Goal: Task Accomplishment & Management: Manage account settings

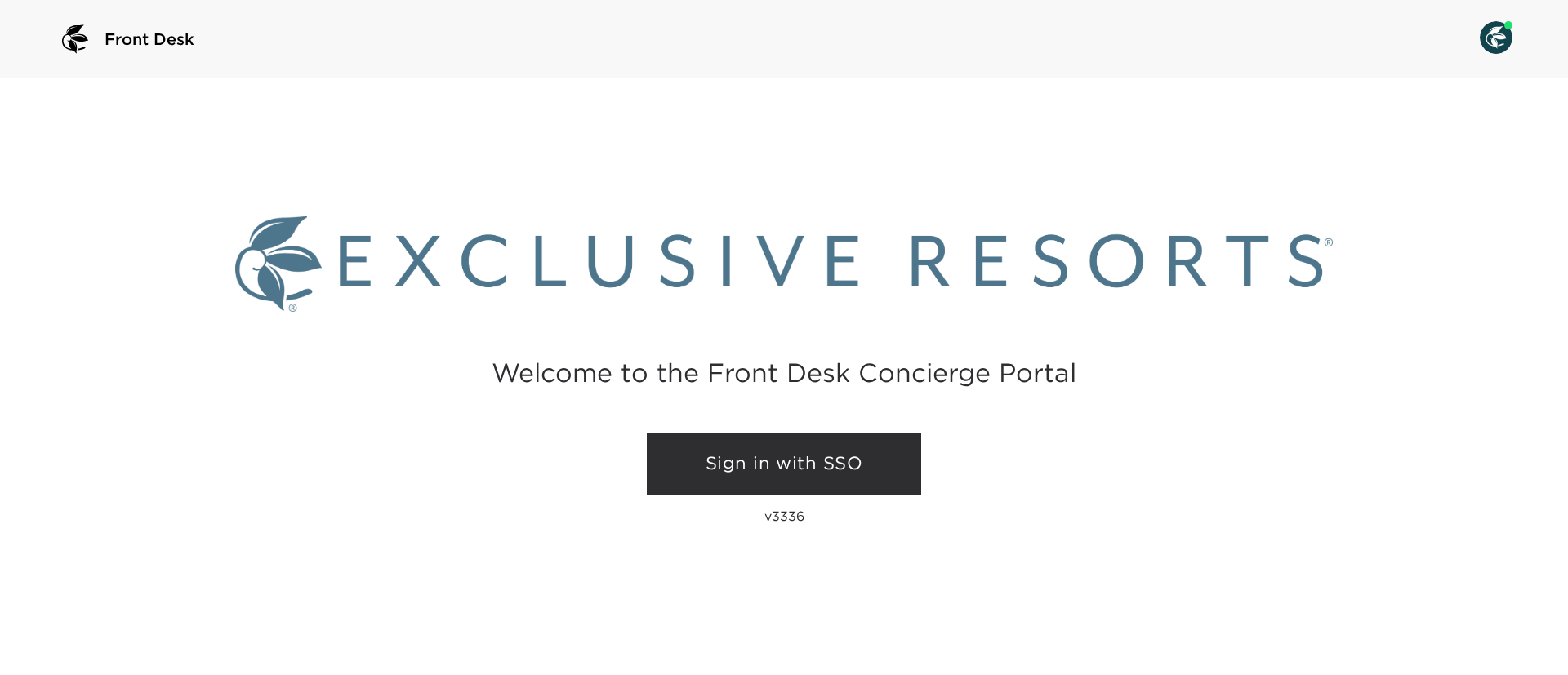
click at [765, 448] on link "Sign in with SSO" at bounding box center [784, 463] width 274 height 62
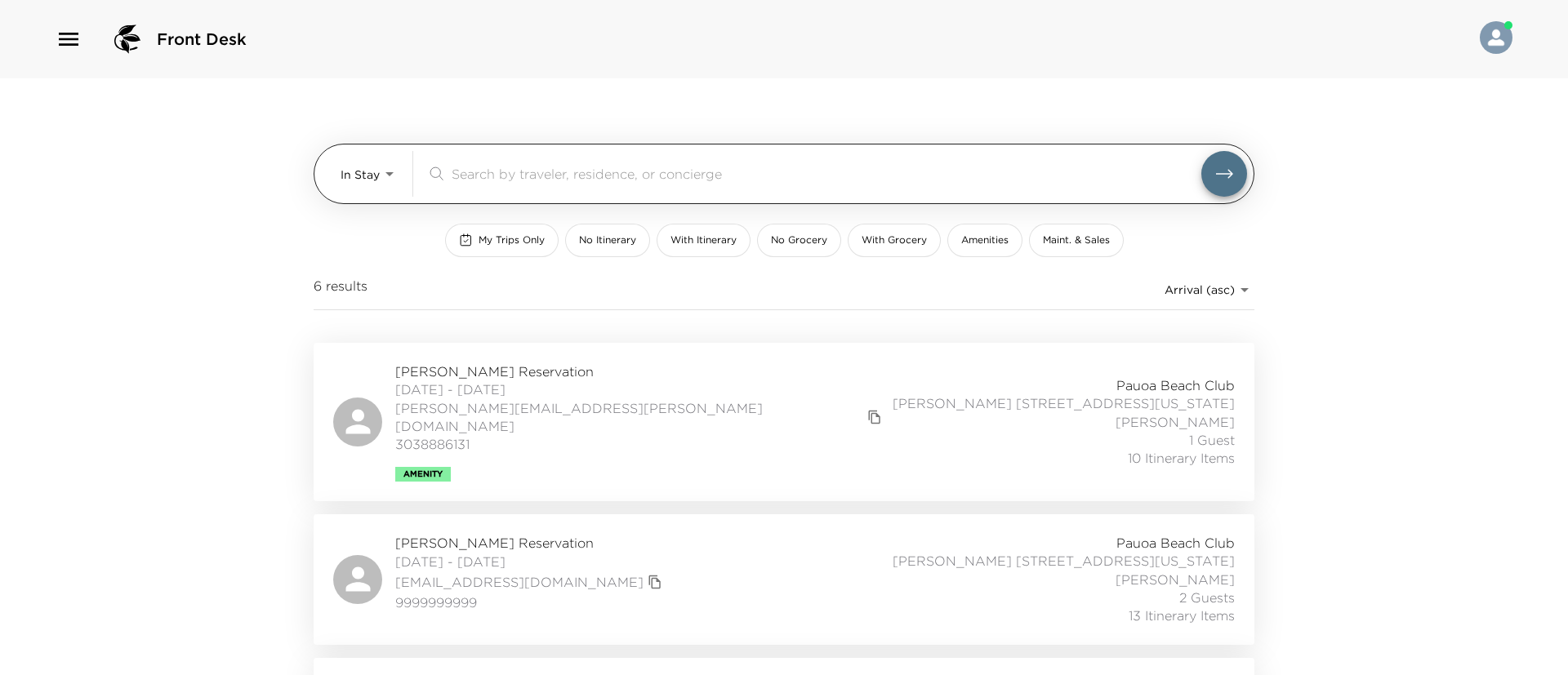
click at [352, 167] on body "Front Desk In Stay In-Stay ​ My Trips Only No Itinerary With Itinerary No Groce…" at bounding box center [784, 338] width 1568 height 675
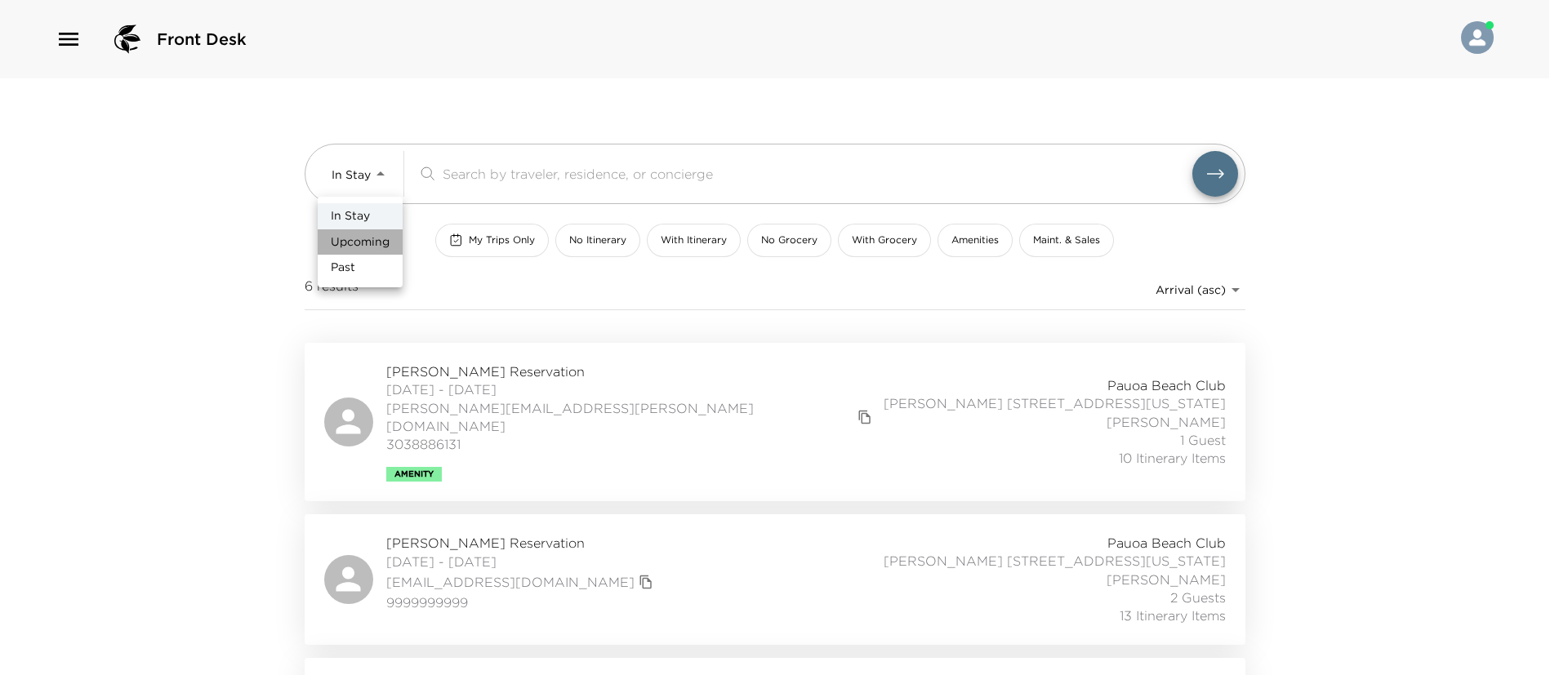
click at [368, 242] on span "Upcoming" at bounding box center [360, 242] width 59 height 16
type input "Upcoming"
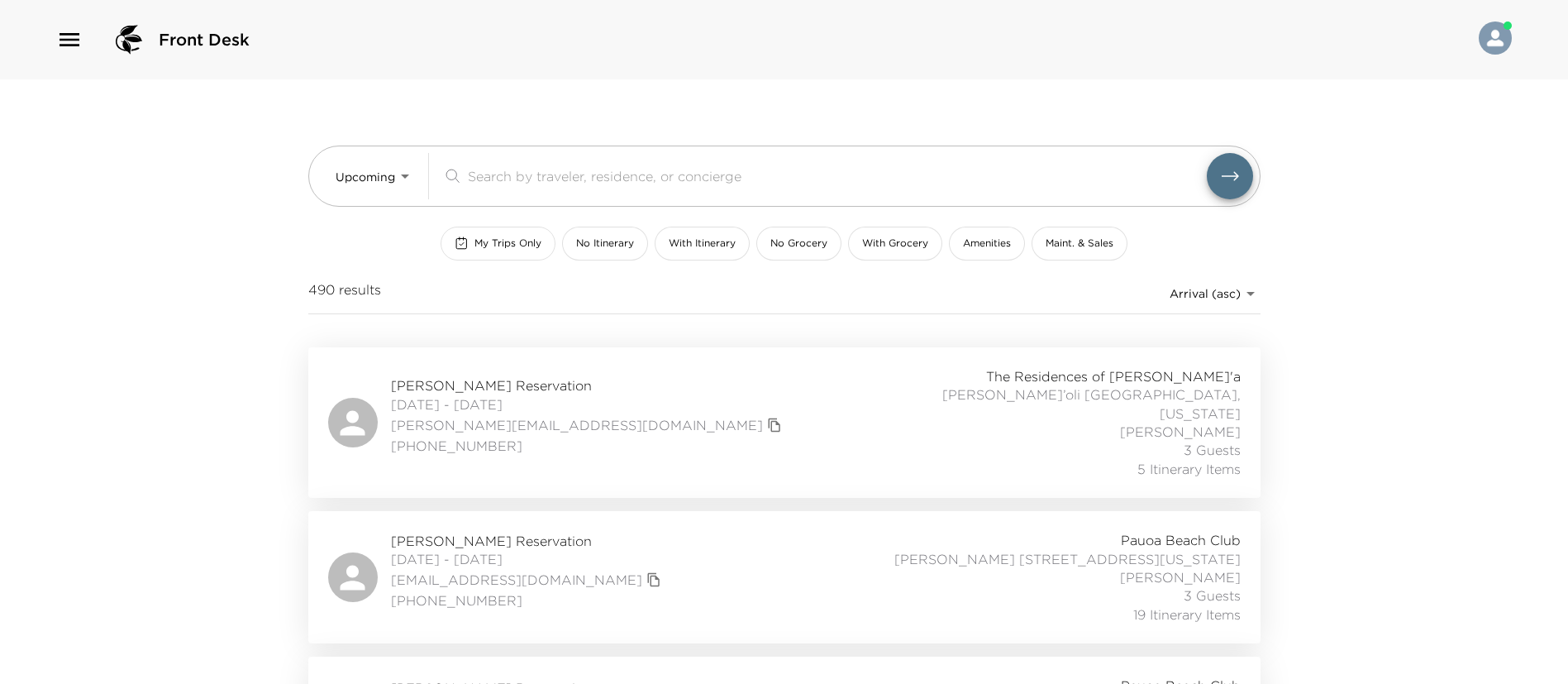
click at [520, 232] on button "My Trips Only" at bounding box center [498, 243] width 115 height 34
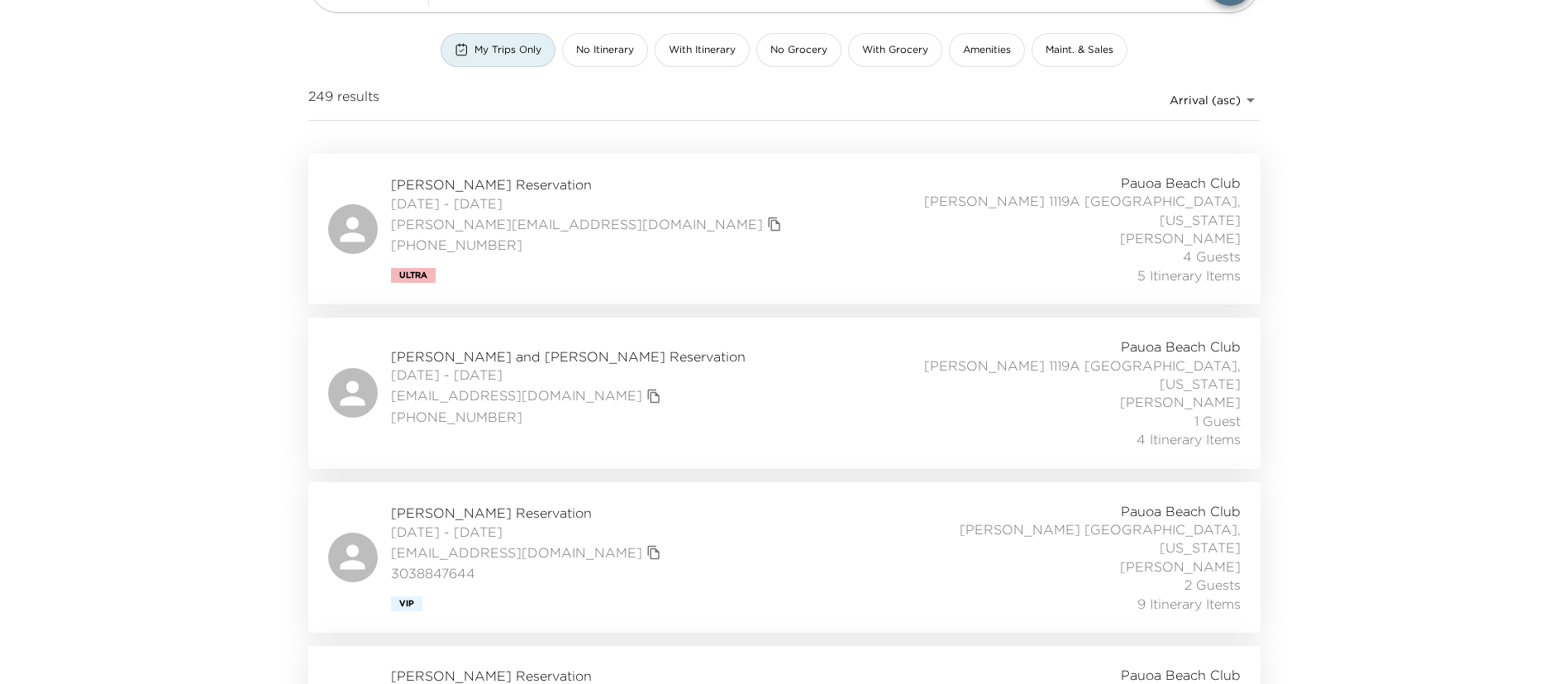
scroll to position [221, 0]
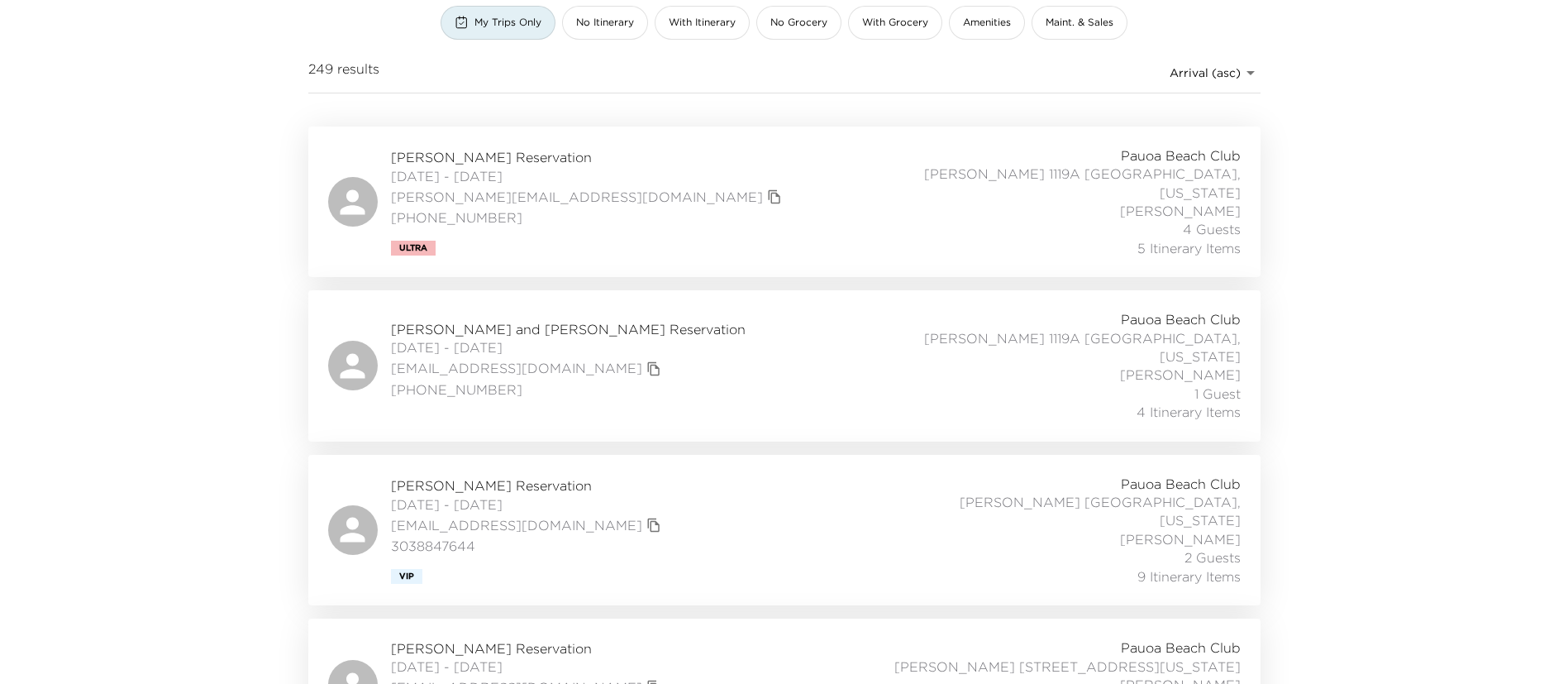
click at [722, 498] on div "Dan Dwyer Reservation 10/08/2025 - 10/12/2025 dpdwyer84@gmail.com 3038847644 Vi…" at bounding box center [784, 529] width 912 height 110
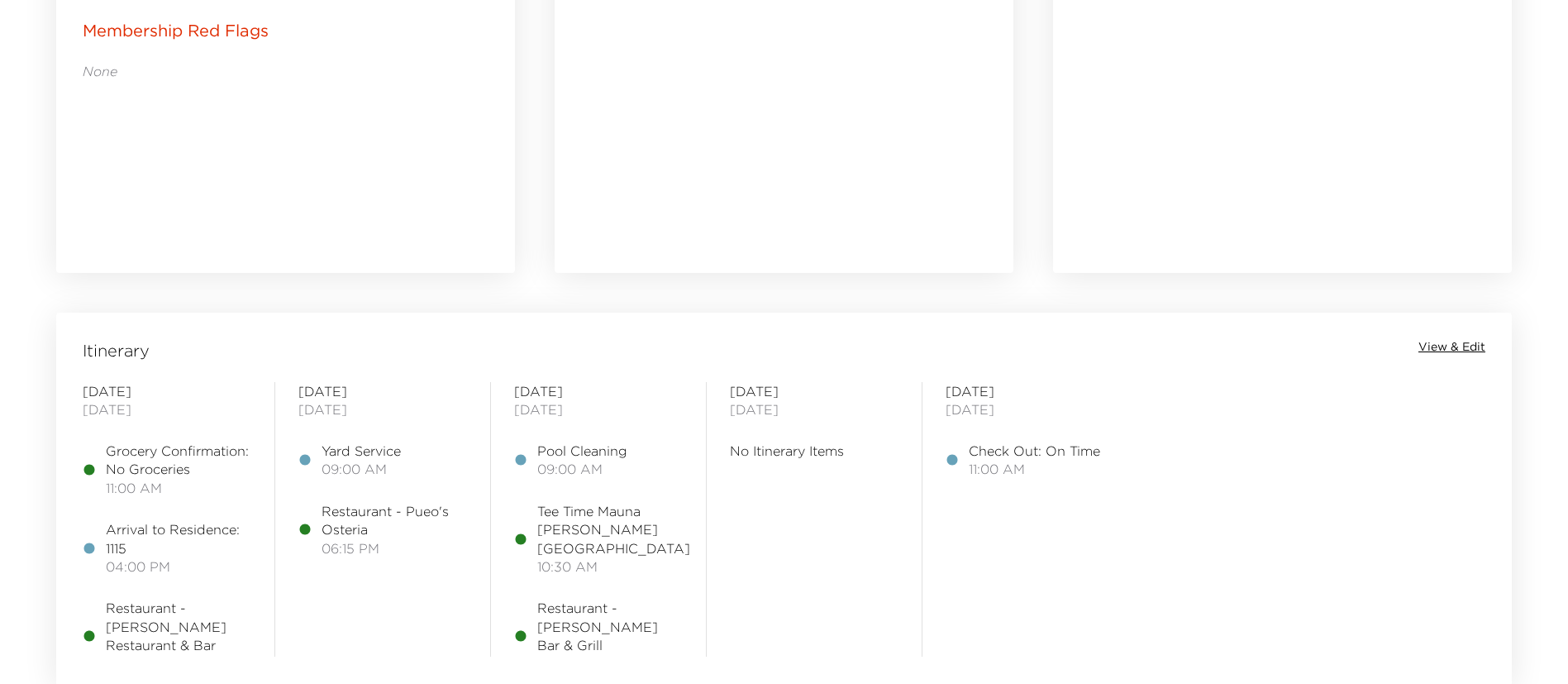
scroll to position [1109, 0]
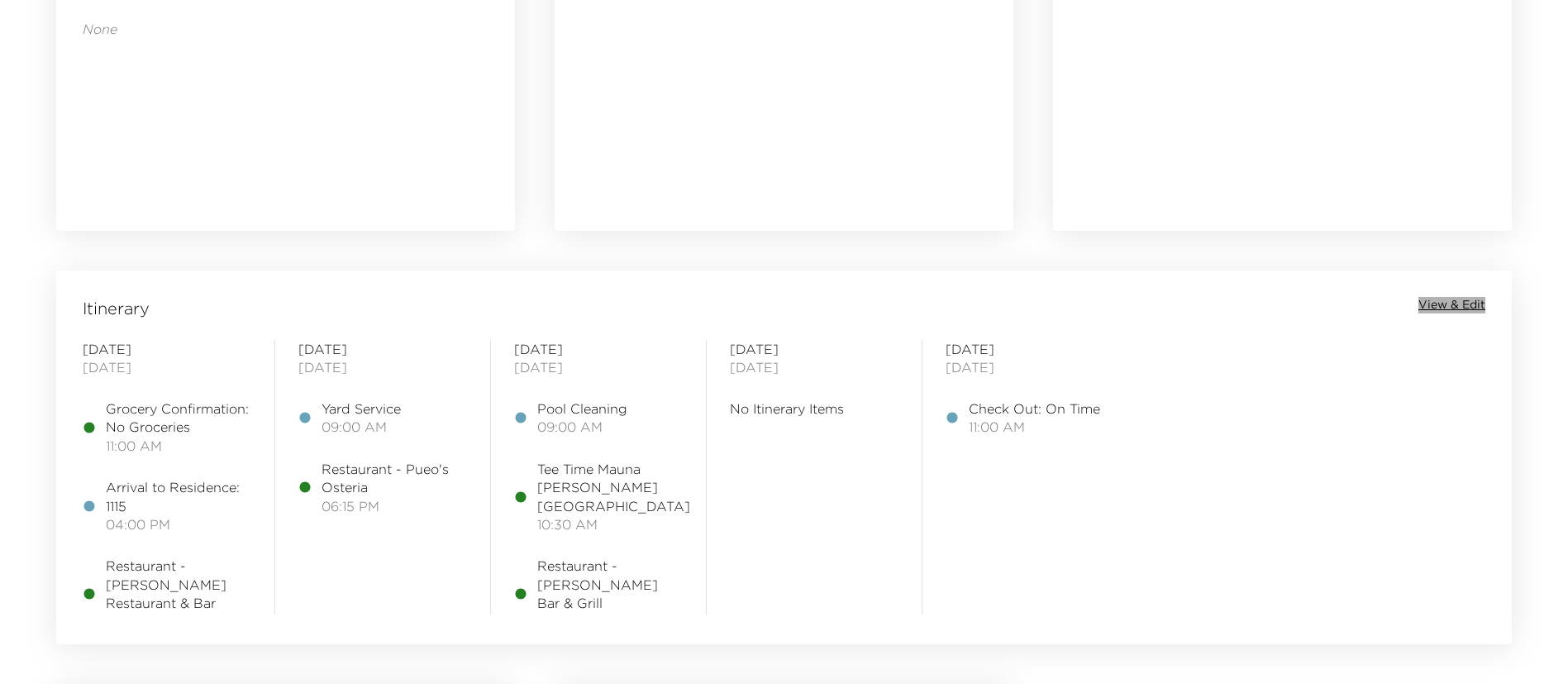
click at [1463, 302] on span "View & Edit" at bounding box center [1452, 305] width 67 height 16
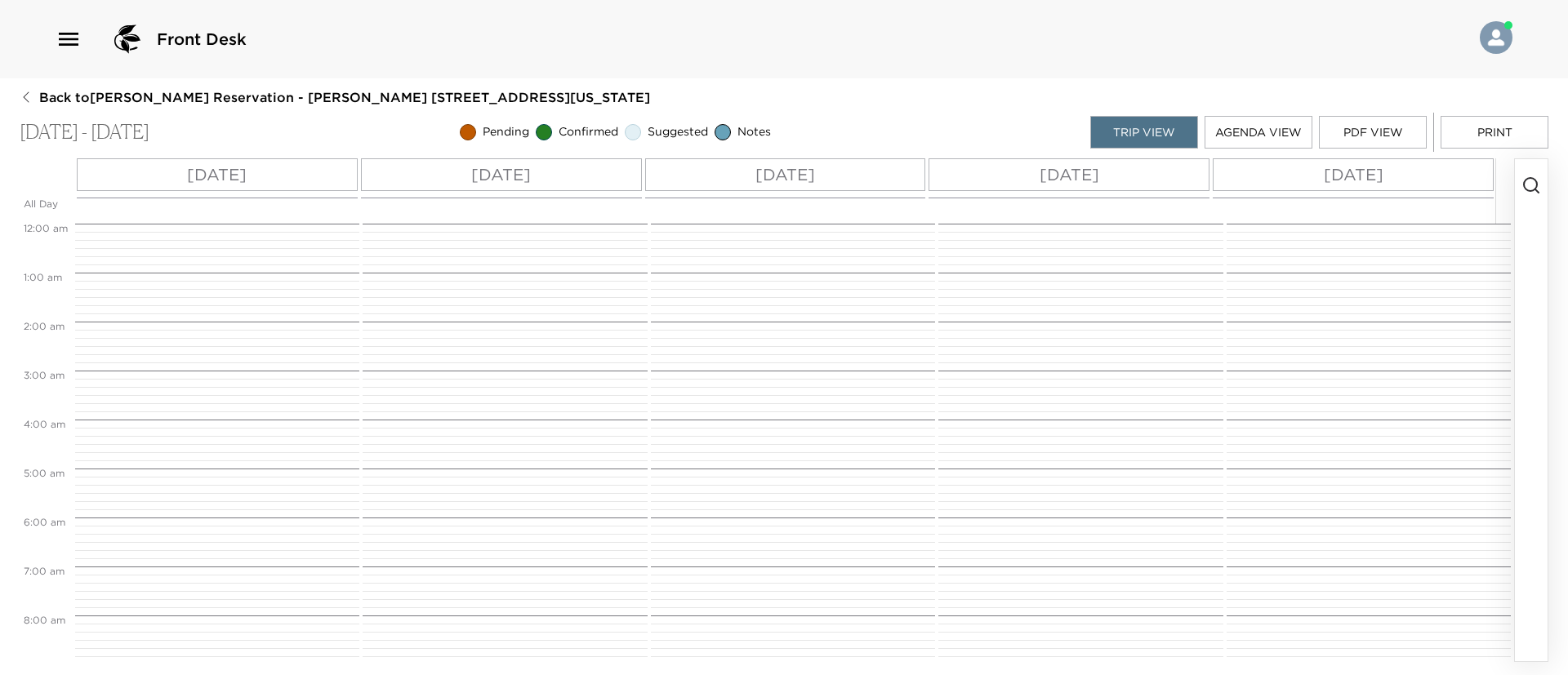
scroll to position [441, 0]
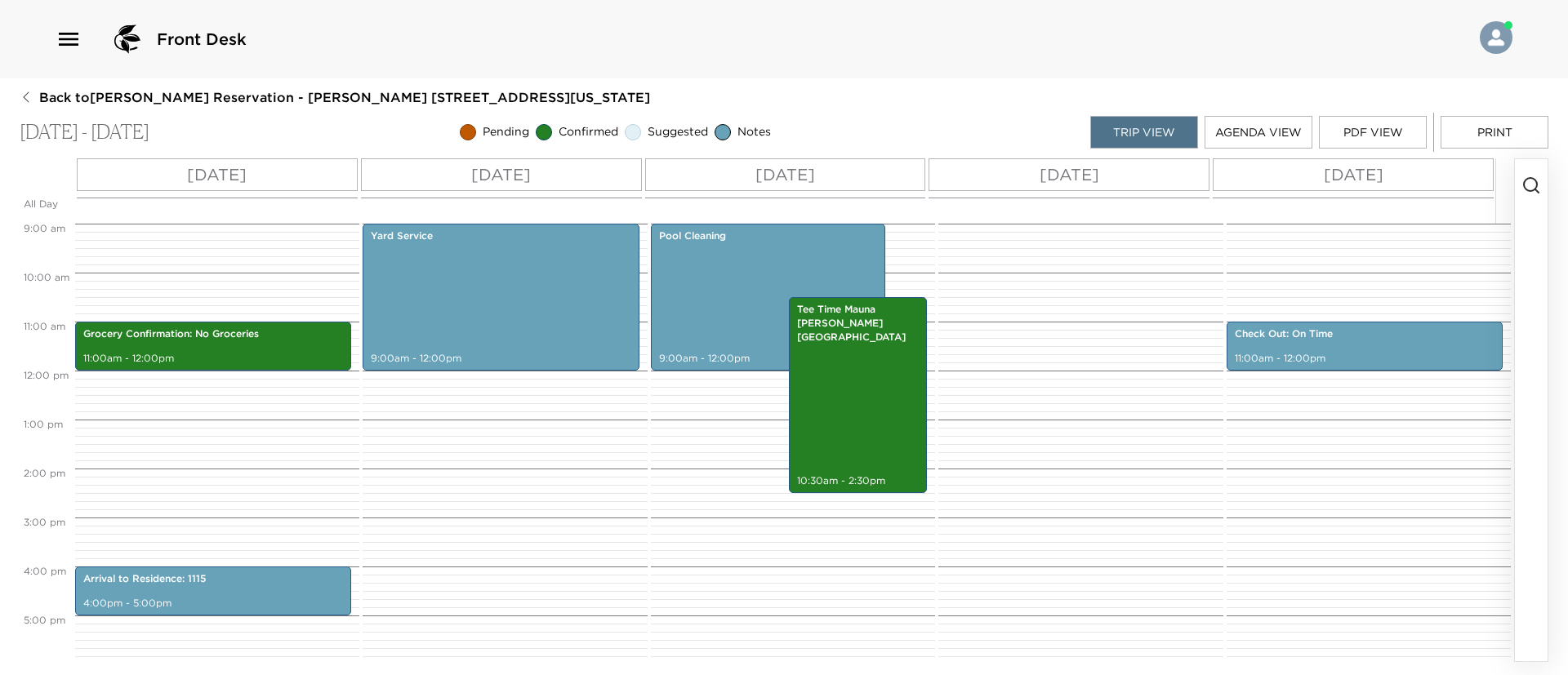
click at [1534, 186] on icon "button" at bounding box center [1531, 185] width 20 height 20
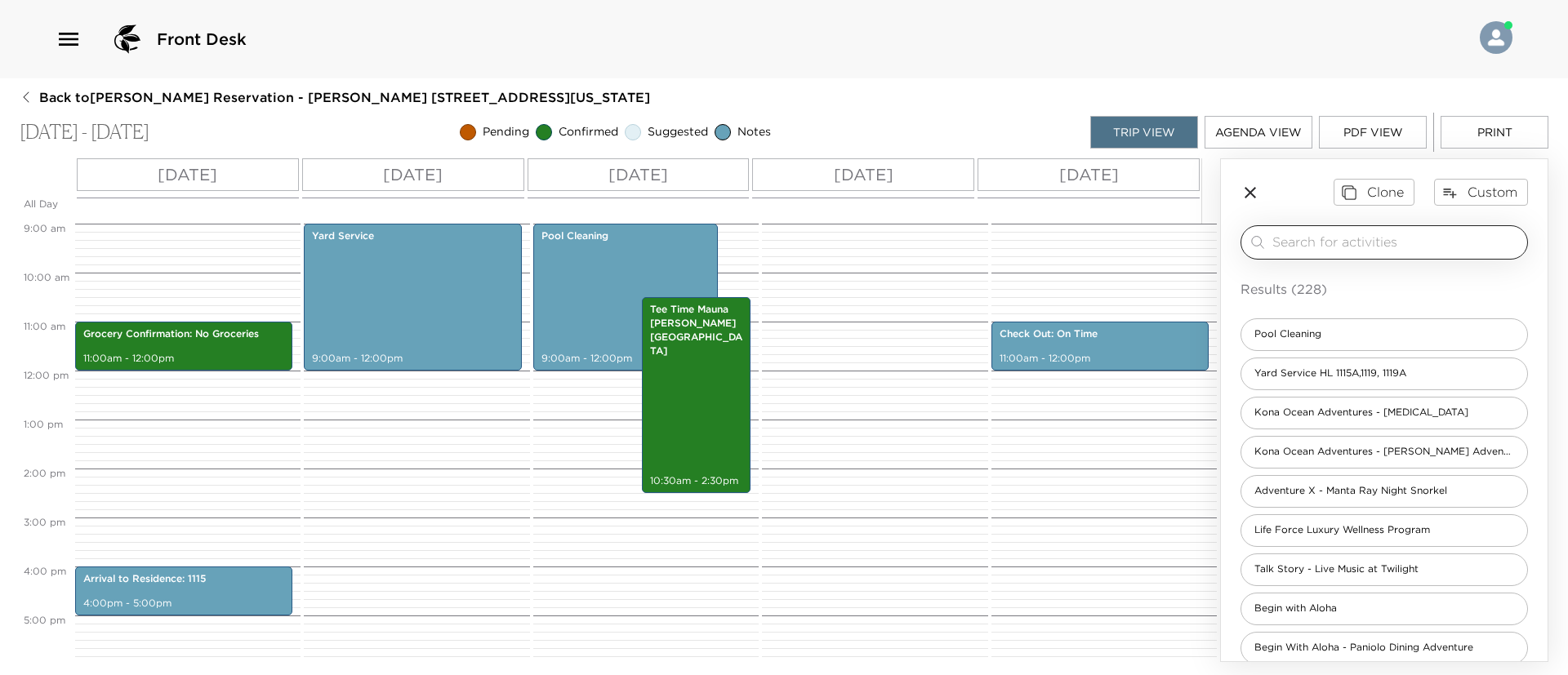
click at [1392, 249] on input "search" at bounding box center [1396, 242] width 249 height 19
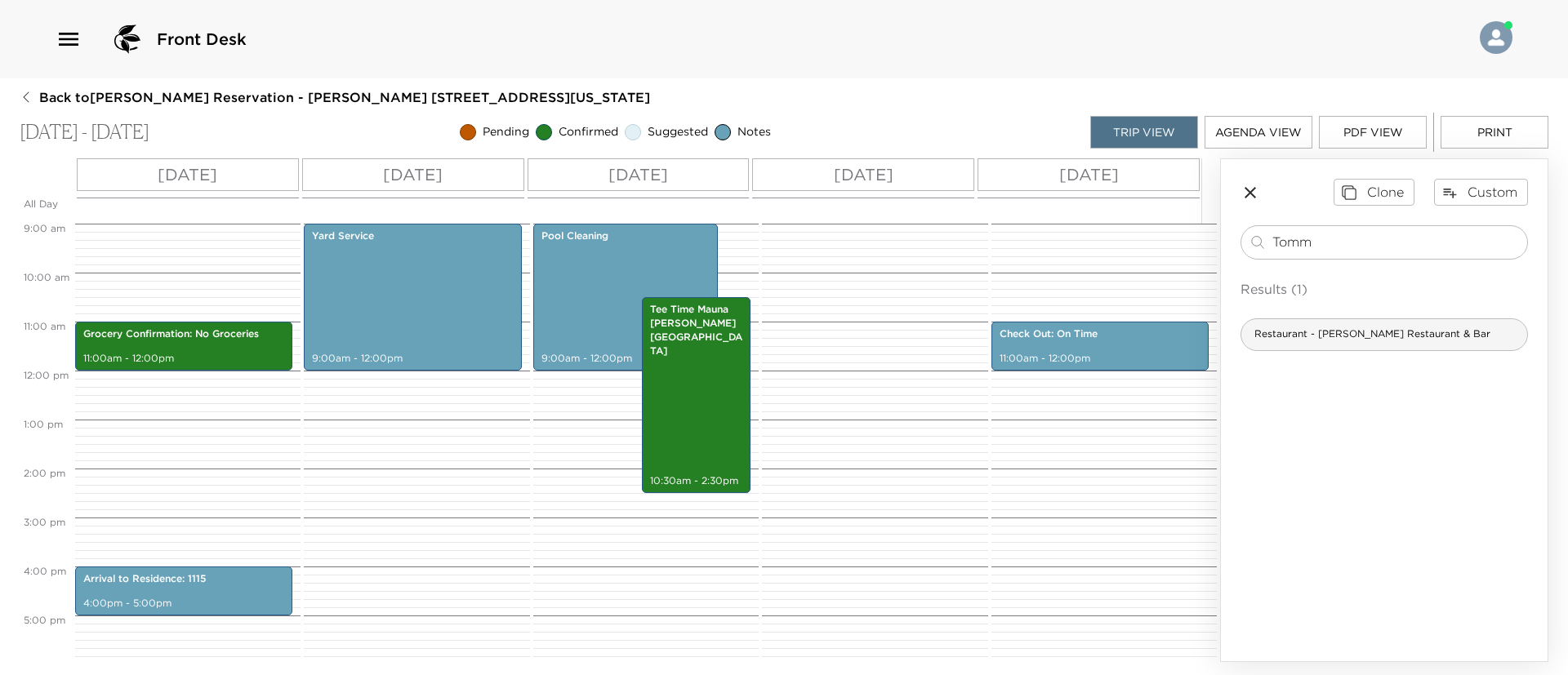
type input "Tomm"
click at [1378, 331] on span "Restaurant - Tommy Bahama Restaurant & Bar" at bounding box center [1372, 334] width 262 height 14
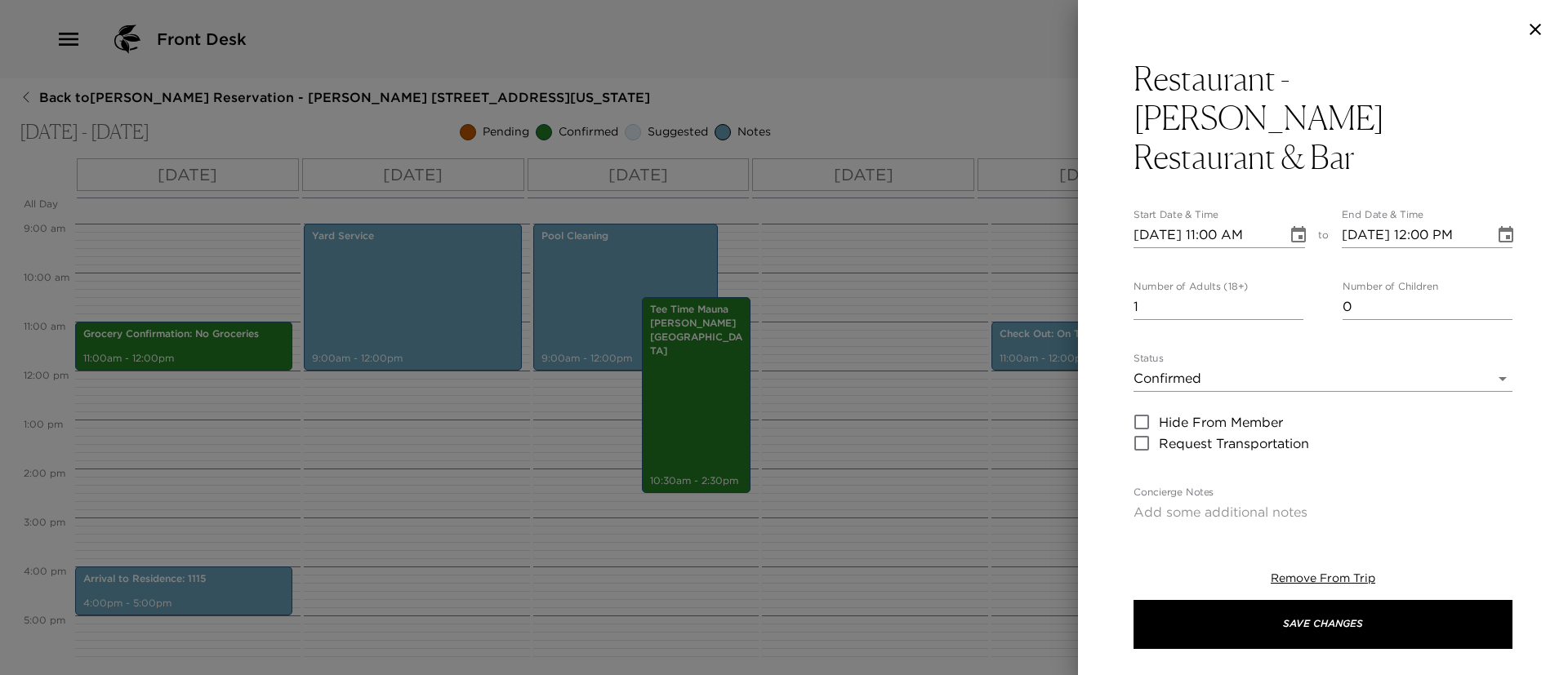
type textarea "Your reservation at Tommy Bahama is confirmed. Drive Time: 3 minutes from your …"
click at [1168, 222] on input "10/08/2025 11:00 AM" at bounding box center [1205, 235] width 142 height 27
type input "10/01/2025 11:00 AM"
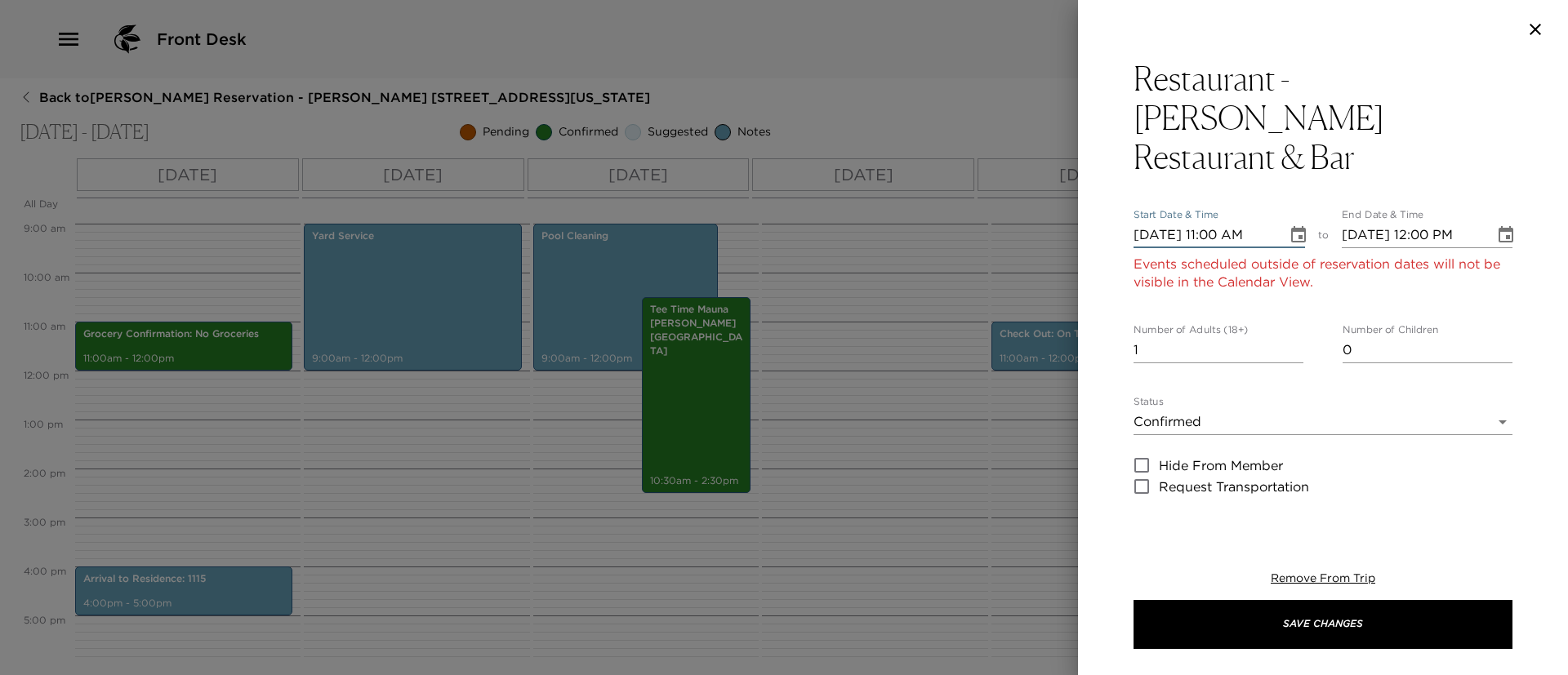
type input "10/01/2025 12:00 PM"
type input "10/11/2025 11:00 AM"
type input "10/11/2025 12:00 PM"
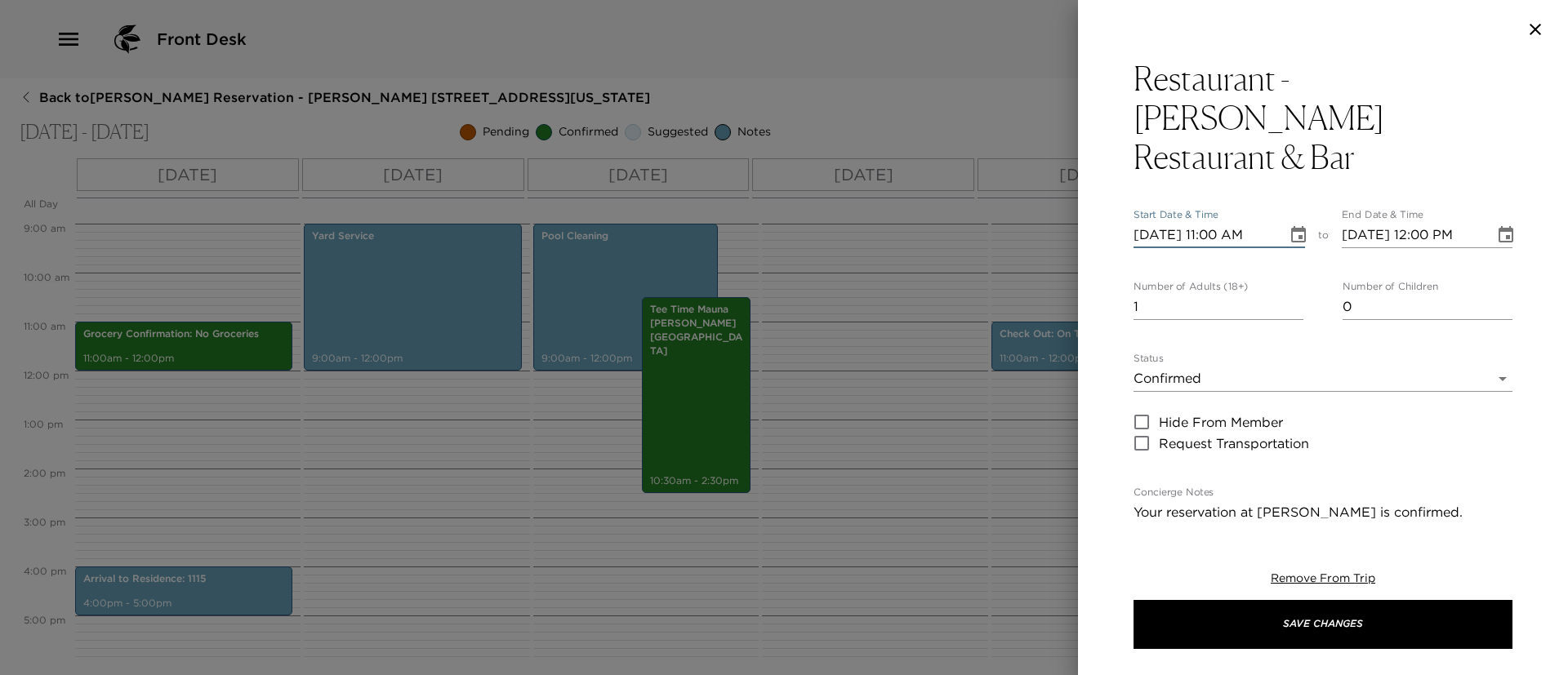
click at [1212, 222] on input "10/11/2025 11:00 AM" at bounding box center [1205, 235] width 142 height 27
type input "10/11/2025 05:30 PM"
type input "10/11/2025 06:30 PM"
type input "10/11/2025 05:30 PM"
click at [1408, 222] on input "10/11/2025 06:30 PM" at bounding box center [1412, 235] width 142 height 27
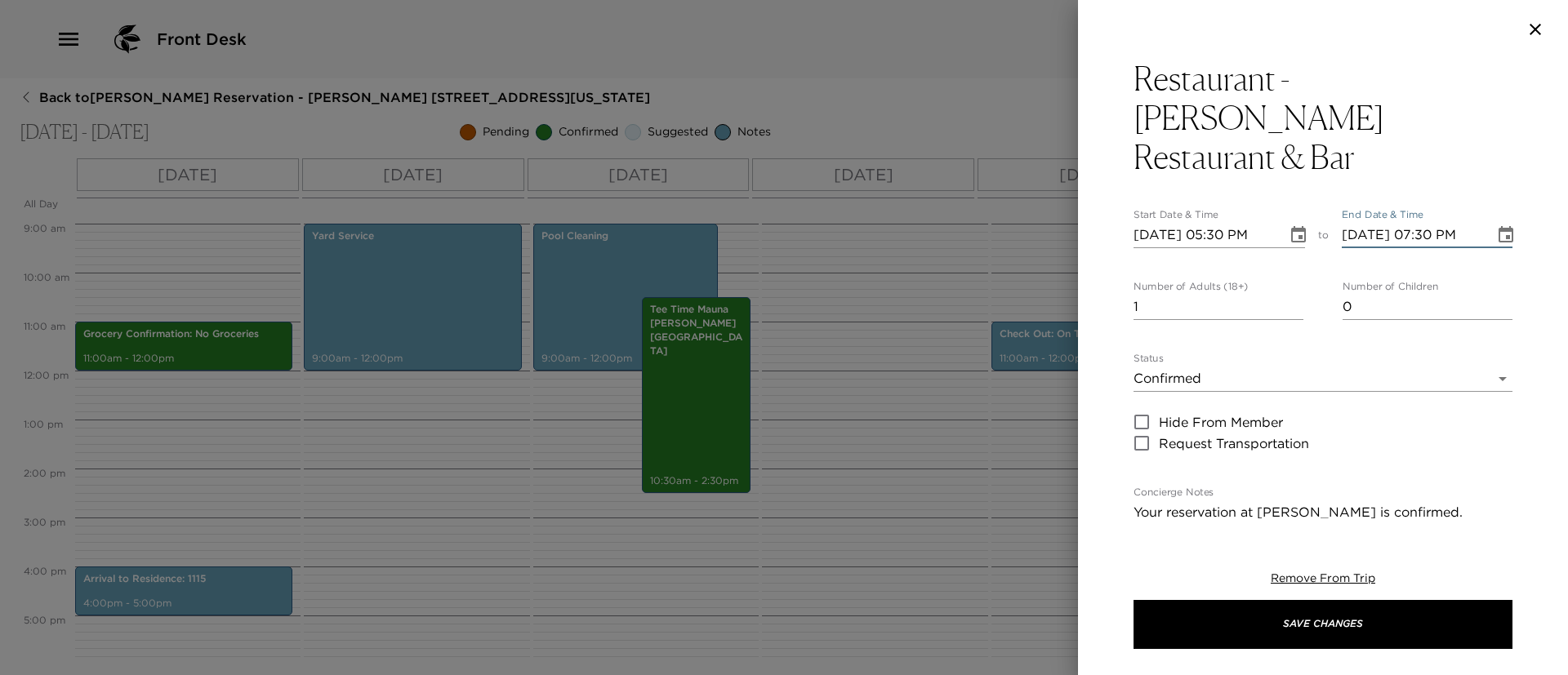
type input "10/11/2025 07:30 PM"
type input "2"
click at [1286, 294] on input "2" at bounding box center [1218, 307] width 170 height 27
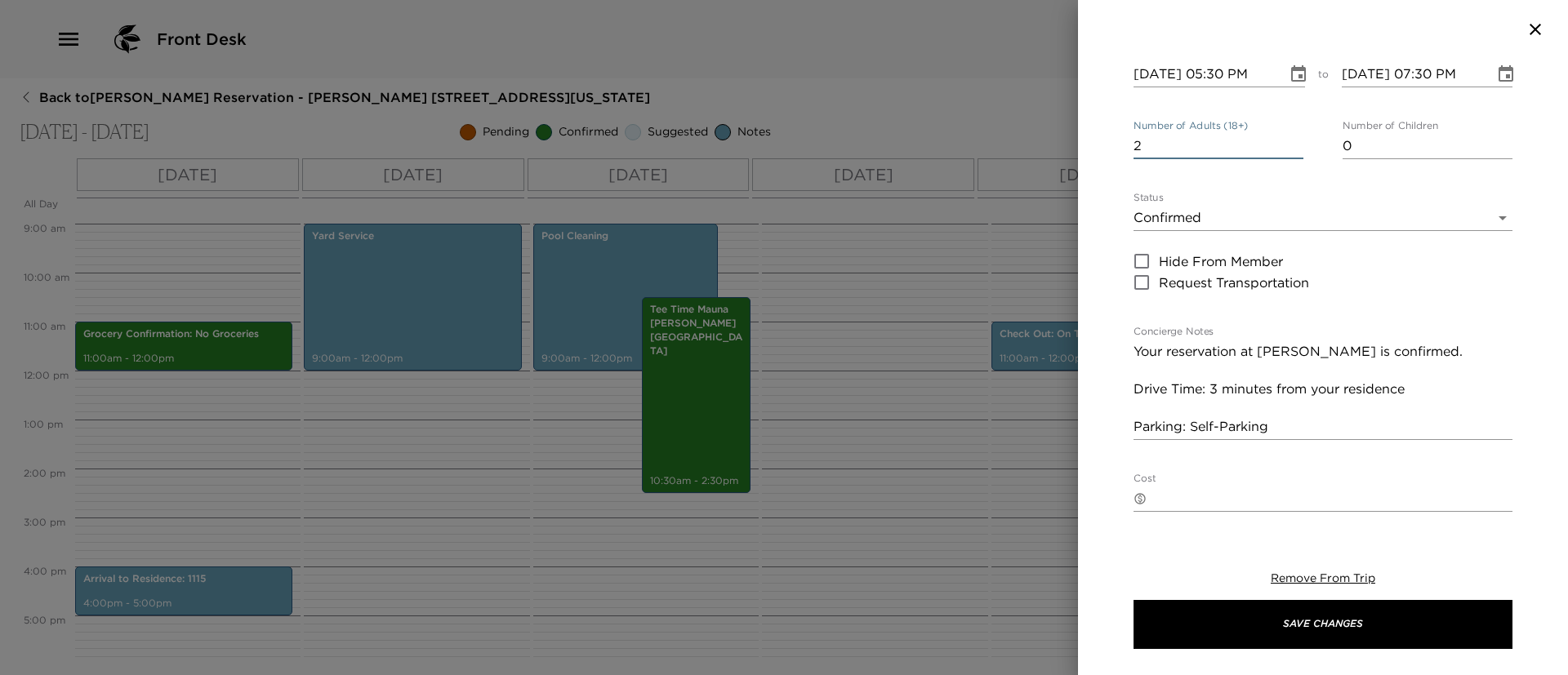
scroll to position [161, 0]
click at [1314, 384] on textarea "Your reservation at Tommy Bahama is confirmed. Drive Time: 3 minutes from your …" at bounding box center [1322, 389] width 378 height 94
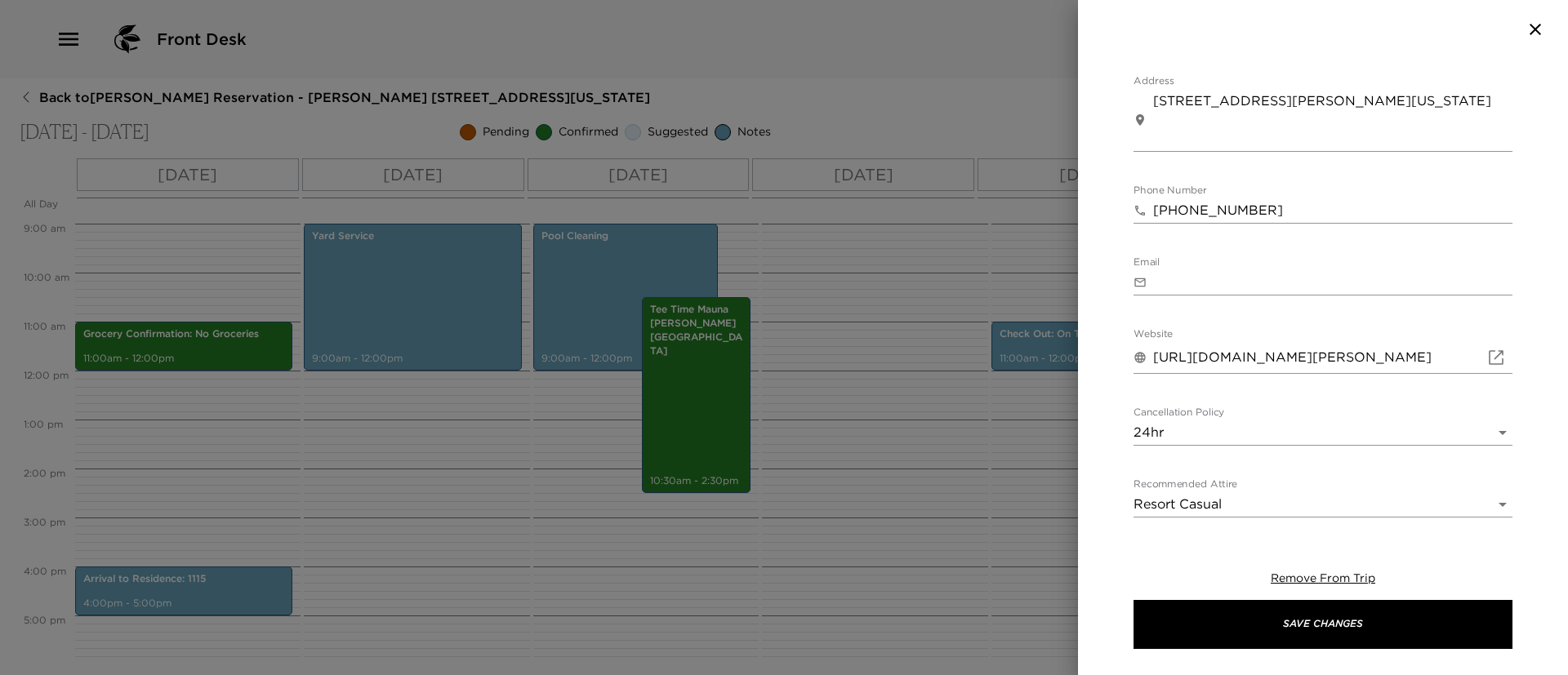
scroll to position [700, 0]
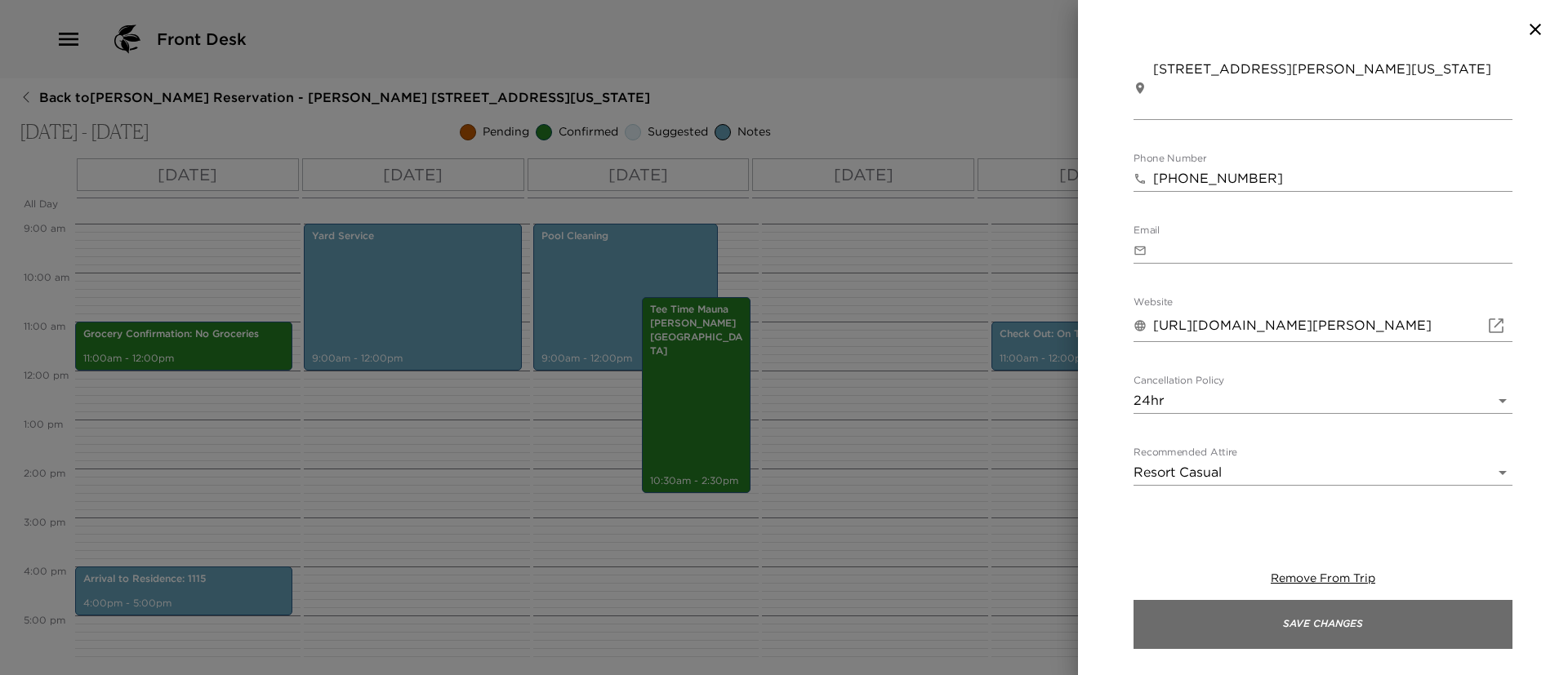
type textarea "Your reservation at Tommy Bahama is confirmed. Drive Time: 3 minutes from your …"
click at [1228, 633] on button "Save Changes" at bounding box center [1322, 625] width 378 height 49
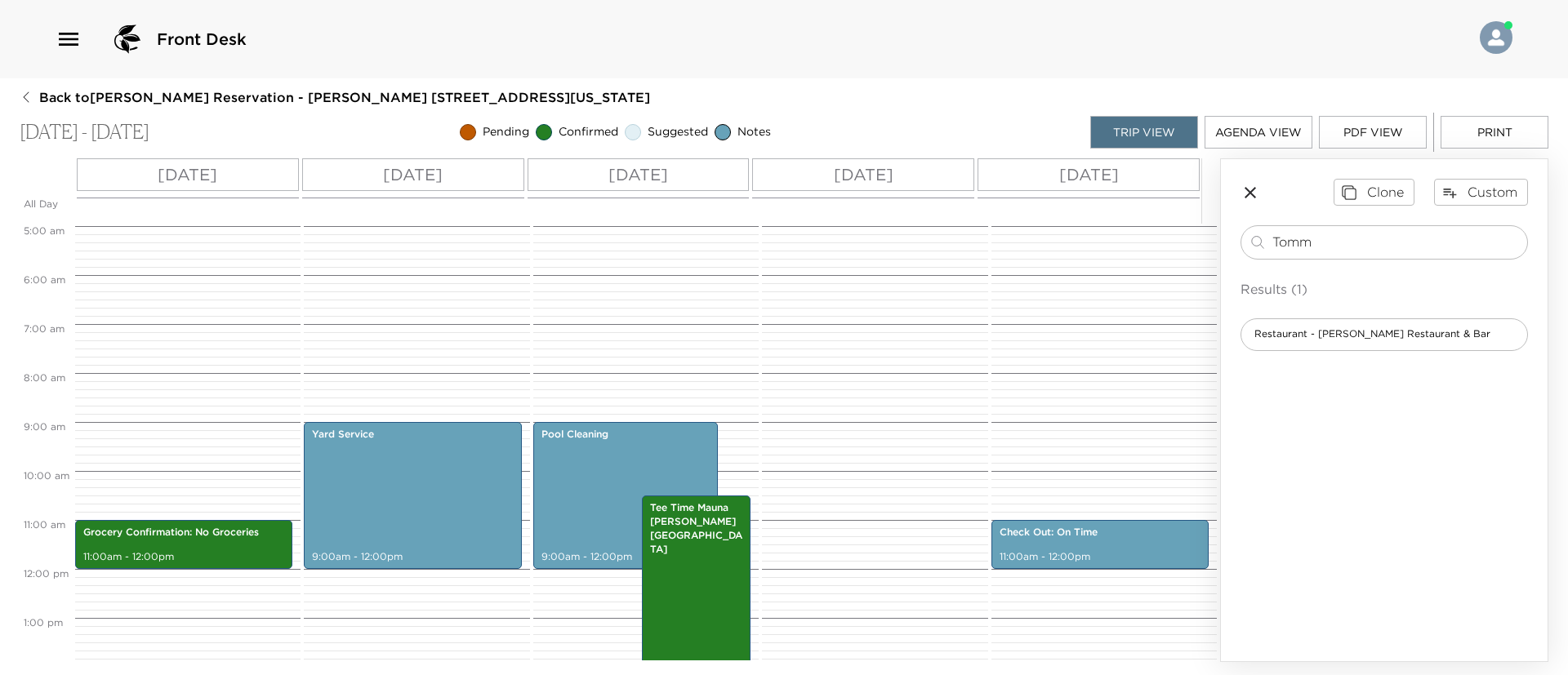
scroll to position [242, 0]
click at [1330, 246] on input "Tomm" at bounding box center [1396, 242] width 249 height 19
type input "T"
type input "Ironman"
click at [1518, 196] on button "Custom" at bounding box center [1480, 192] width 94 height 27
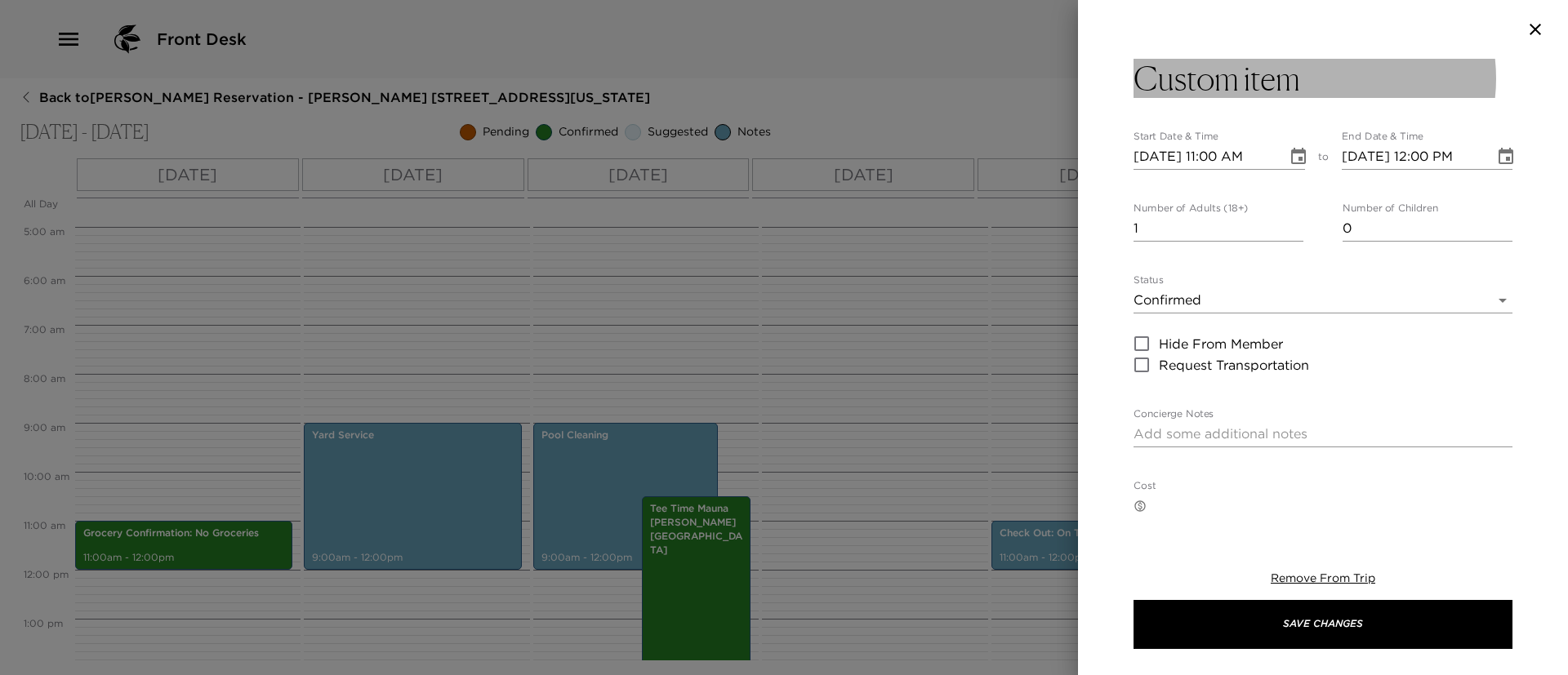
click at [1351, 79] on button "Custom item" at bounding box center [1322, 78] width 378 height 39
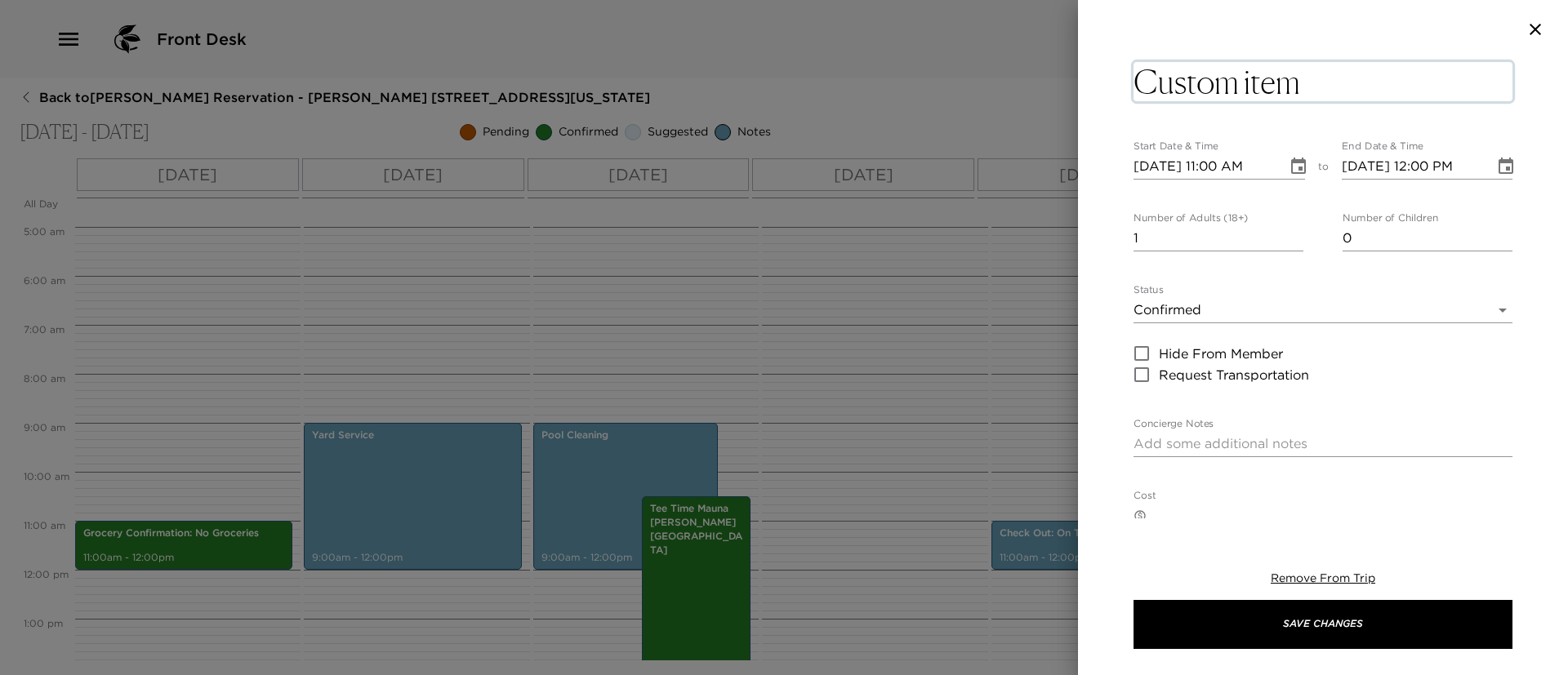
drag, startPoint x: 1351, startPoint y: 80, endPoint x: 1105, endPoint y: 72, distance: 246.1
click at [1105, 72] on div "Custom item x Start Date & Time 10/08/2025 11:00 AM to End Date & Time 10/08/20…" at bounding box center [1322, 288] width 489 height 460
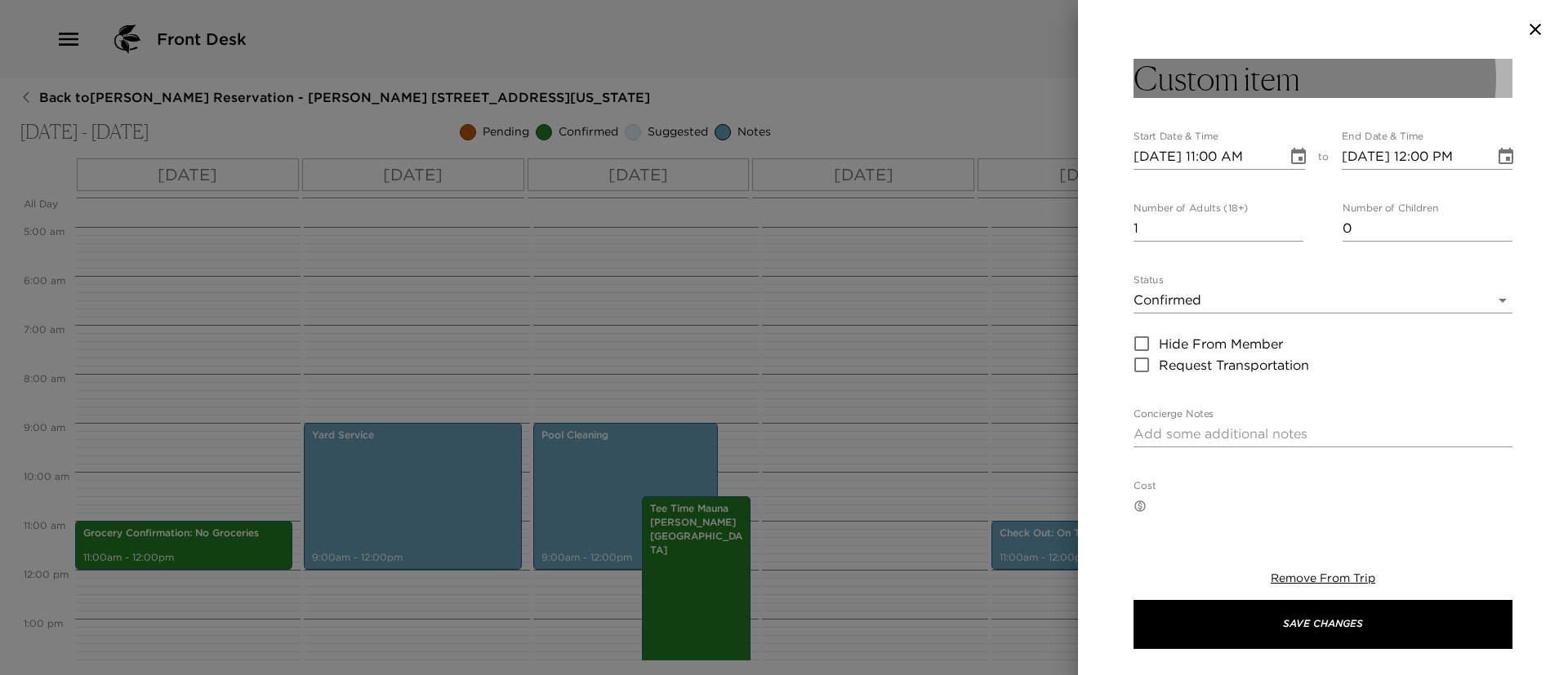
click at [1339, 76] on button "Custom item" at bounding box center [1322, 78] width 378 height 39
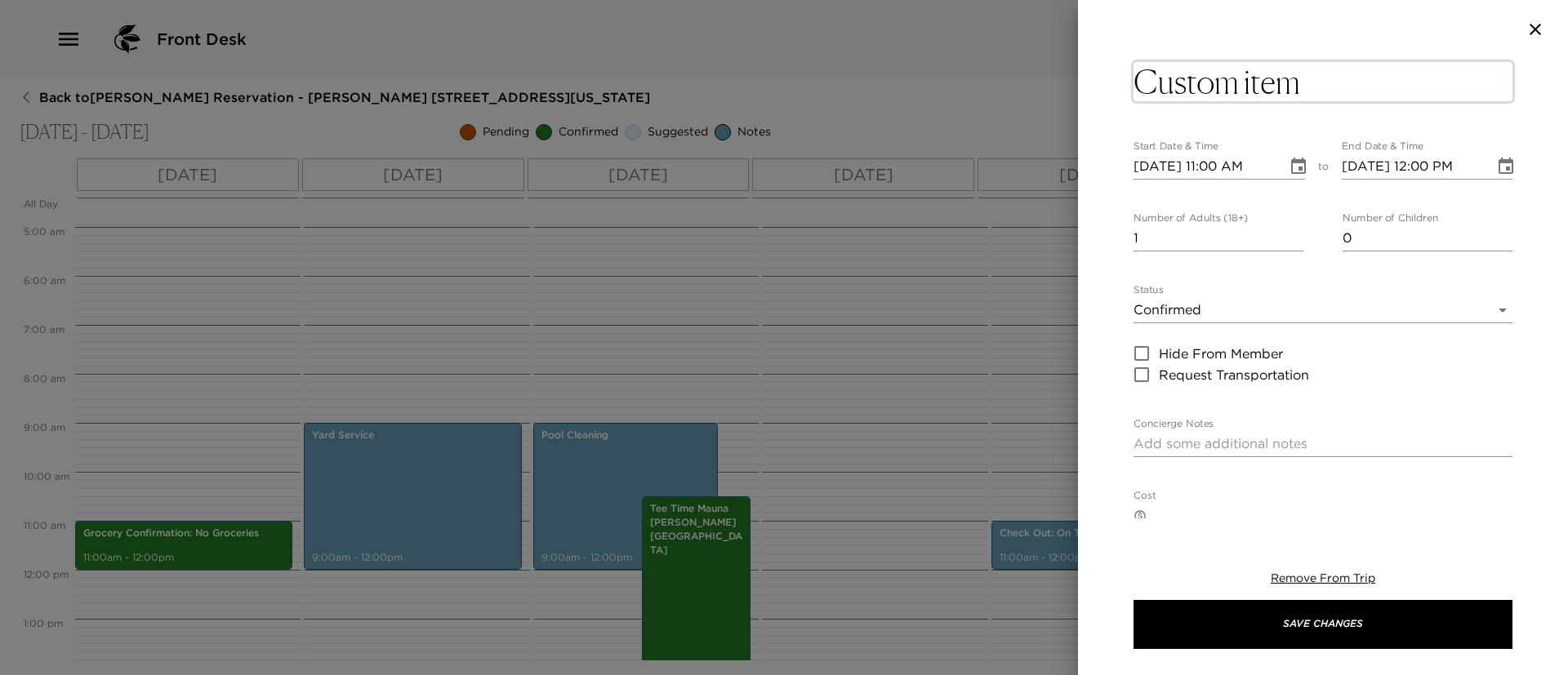
drag, startPoint x: 1339, startPoint y: 76, endPoint x: 1133, endPoint y: 85, distance: 206.2
click at [1133, 85] on div "Custom item x Start Date & Time 10/08/2025 11:00 AM to End Date & Time 10/08/20…" at bounding box center [1322, 288] width 489 height 460
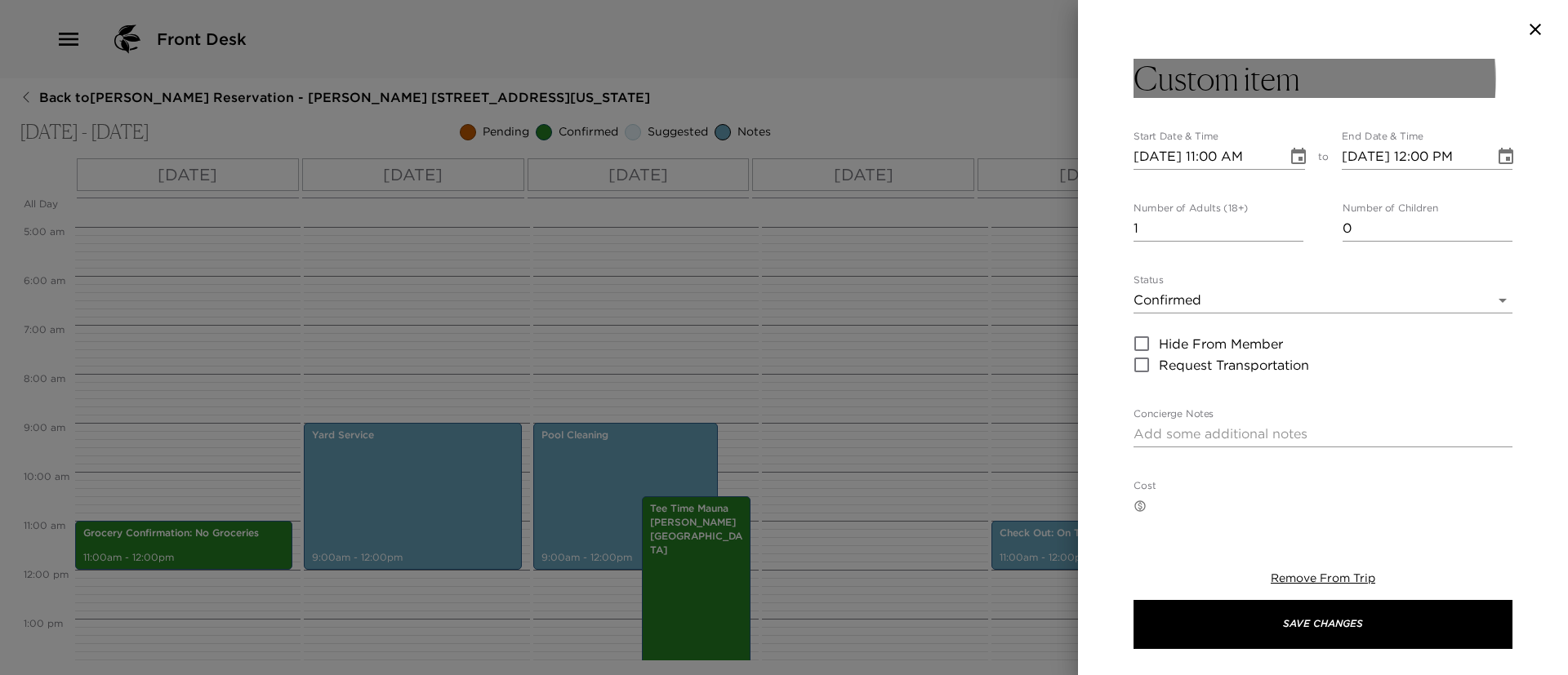
click at [1134, 85] on h3 "Custom item" at bounding box center [1217, 78] width 167 height 39
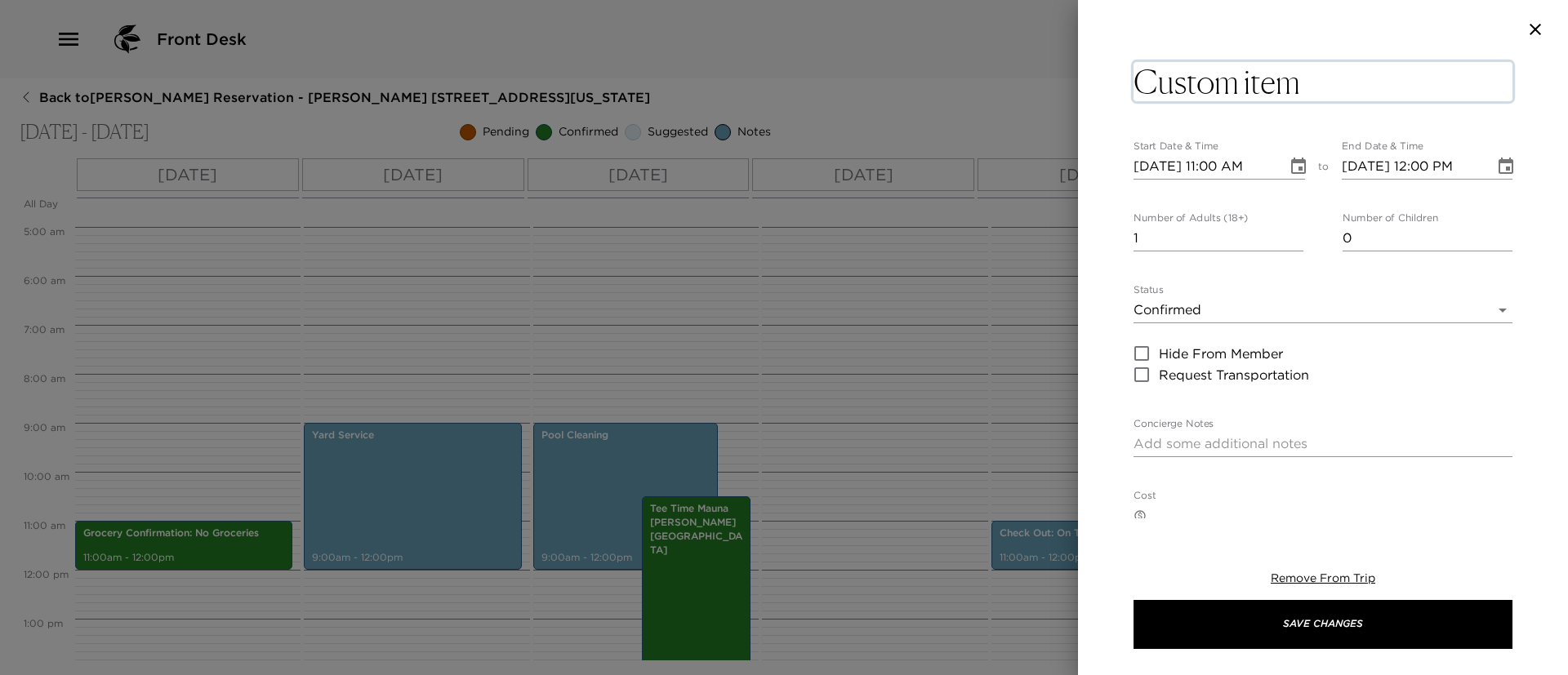
click at [1295, 83] on textarea "Custom item" at bounding box center [1322, 81] width 378 height 39
type textarea "C"
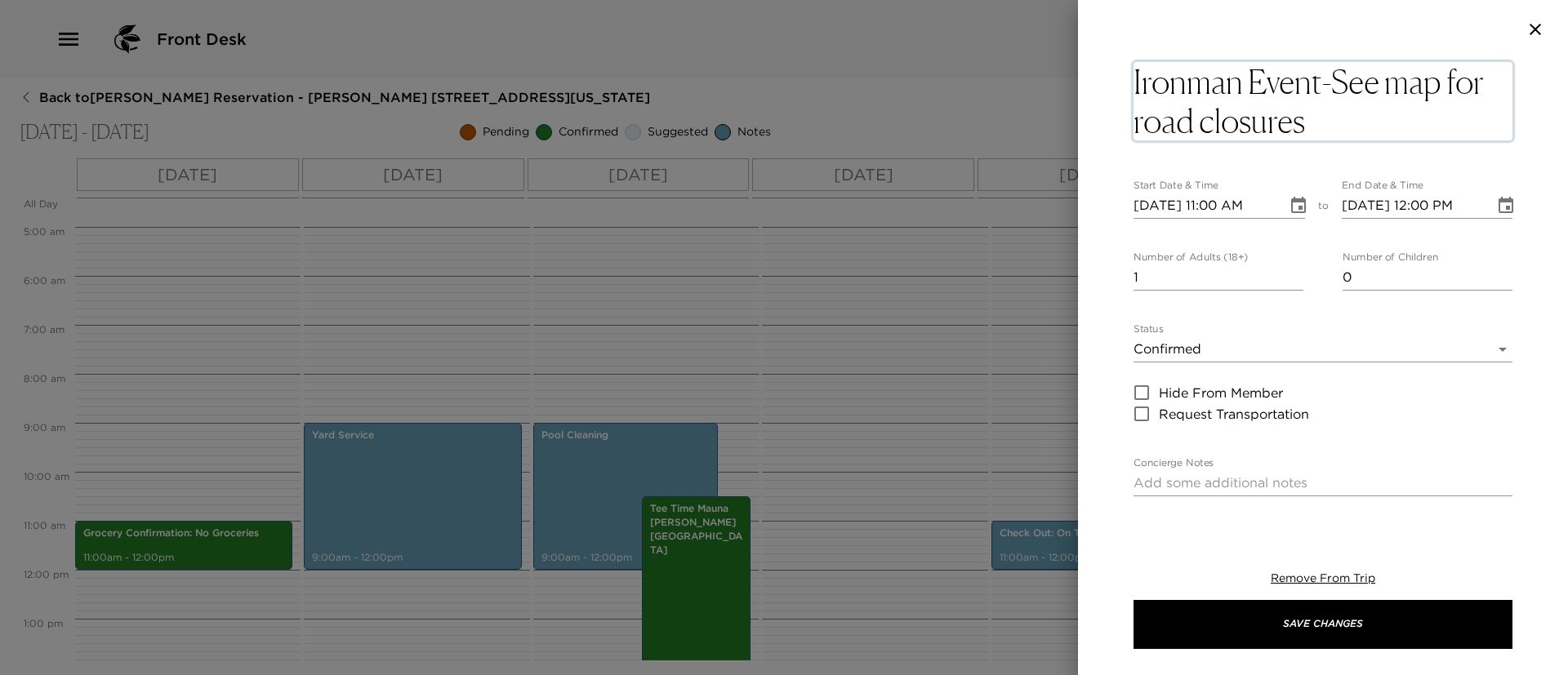
type textarea "Ironman Event-See map for road closures"
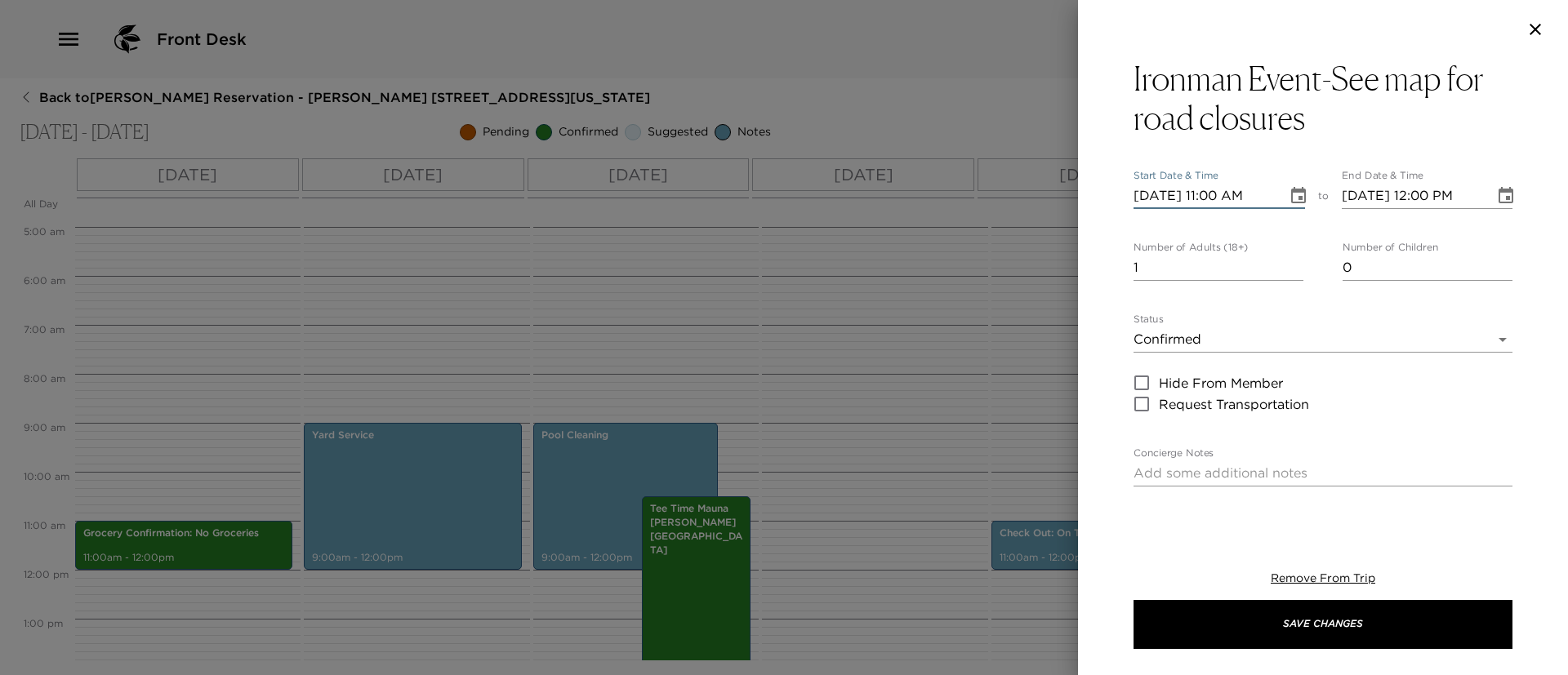
click at [1154, 202] on input "10/08/2025 11:00 AM" at bounding box center [1205, 196] width 142 height 27
type input "10/01/2025 11:00 AM"
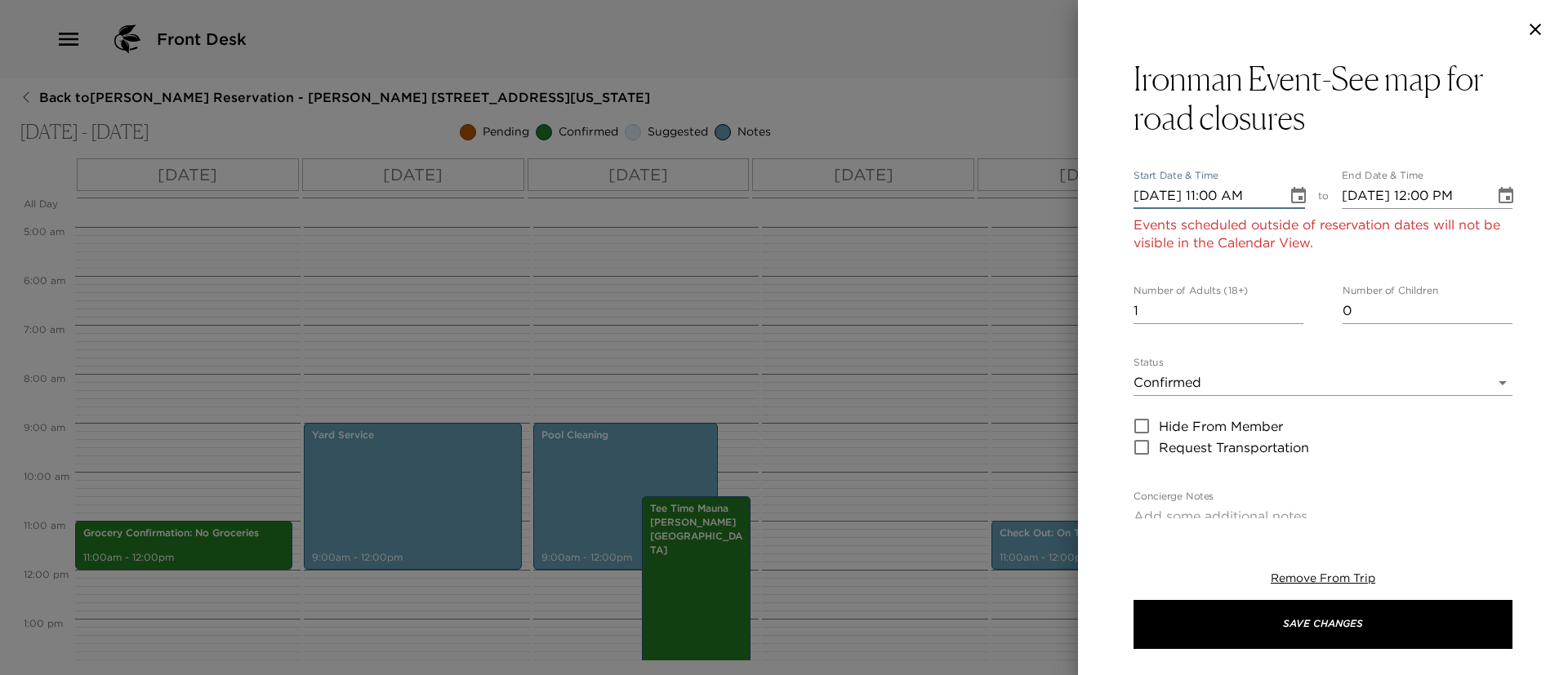
type input "10/01/2025 12:00 PM"
type input "10/11/2025 11:00 AM"
type input "10/11/2025 12:00 PM"
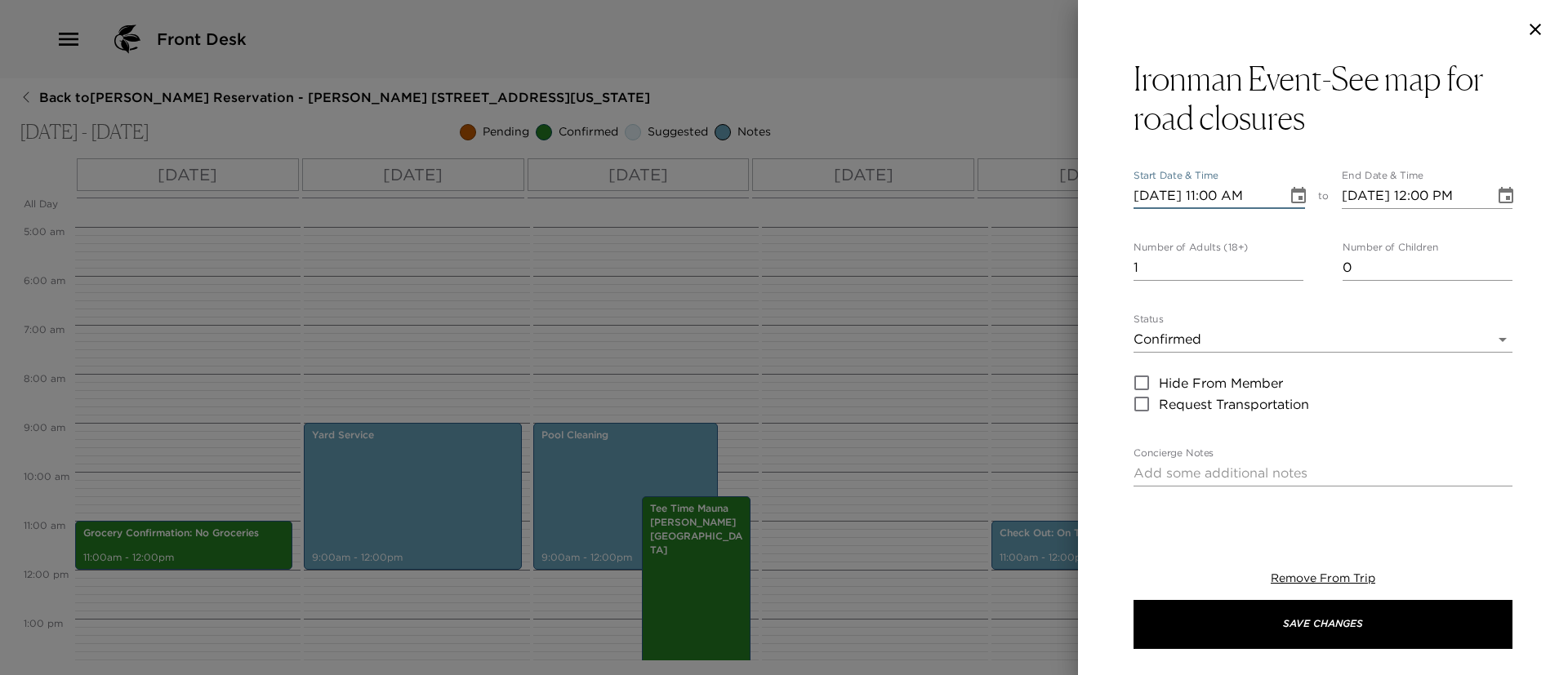
click at [1214, 193] on input "10/11/2025 11:00 AM" at bounding box center [1205, 196] width 142 height 27
click at [1214, 193] on input "10/11/2025 05:30 AM" at bounding box center [1205, 196] width 142 height 27
type input "10/11/2025 04:03 AM"
click at [1410, 188] on input "10/11/2025 12:00 PM" at bounding box center [1412, 196] width 142 height 27
type input "10/11/2025 05:00 PM"
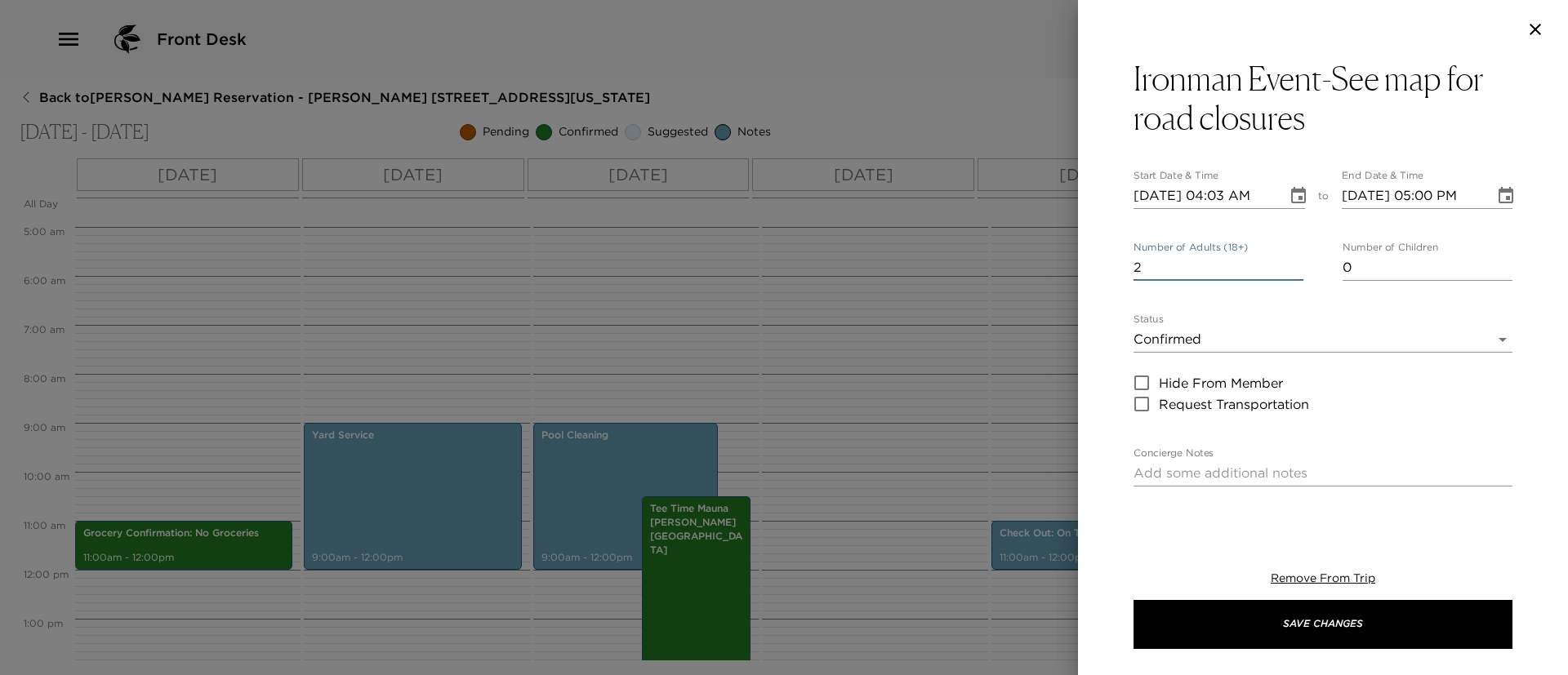
type input "2"
click at [1288, 259] on input "2" at bounding box center [1218, 268] width 170 height 27
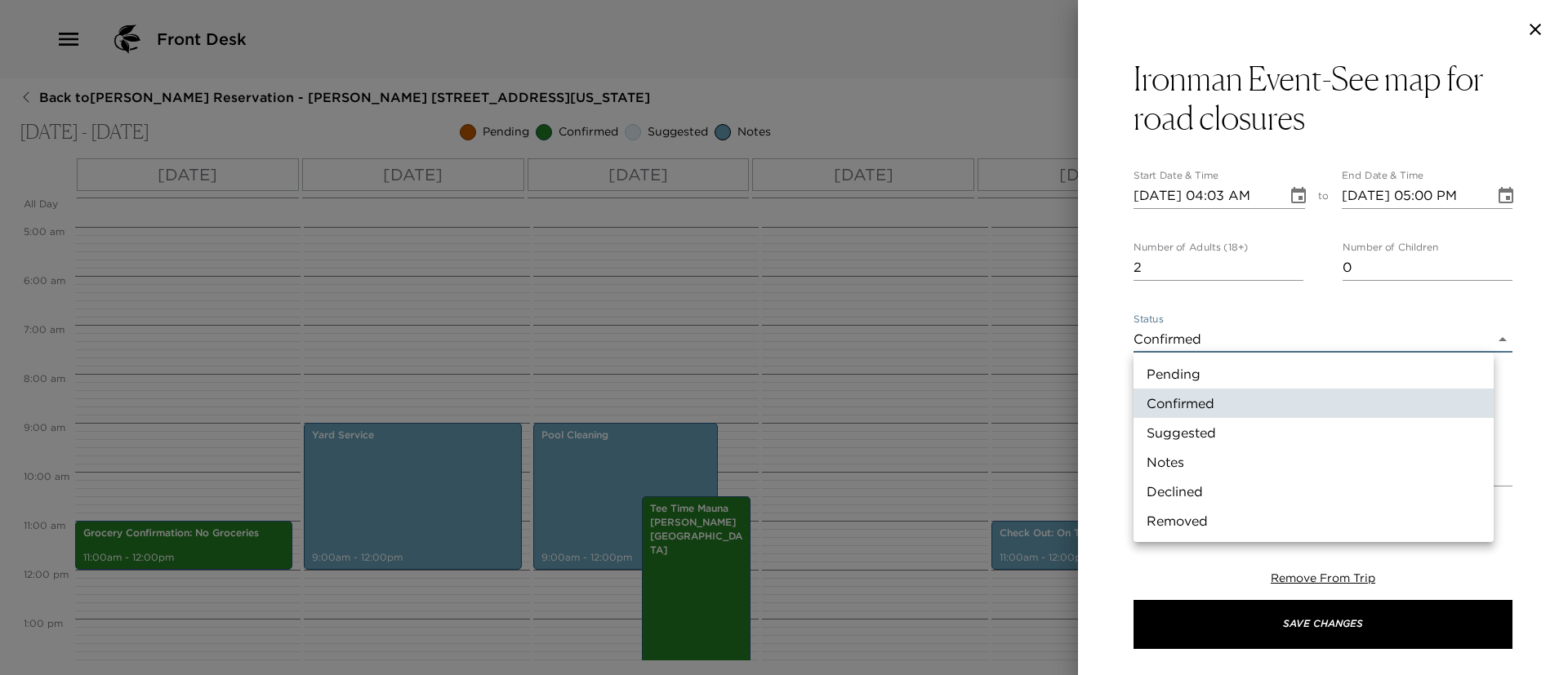
click at [1278, 332] on body "Front Desk Back to Dan Dwyer Reservation - Hale Luana 1115 Kohala Coast, Hawaii…" at bounding box center [784, 338] width 1568 height 675
click at [1264, 463] on li "Notes" at bounding box center [1314, 462] width 360 height 29
type input "Concierge Note"
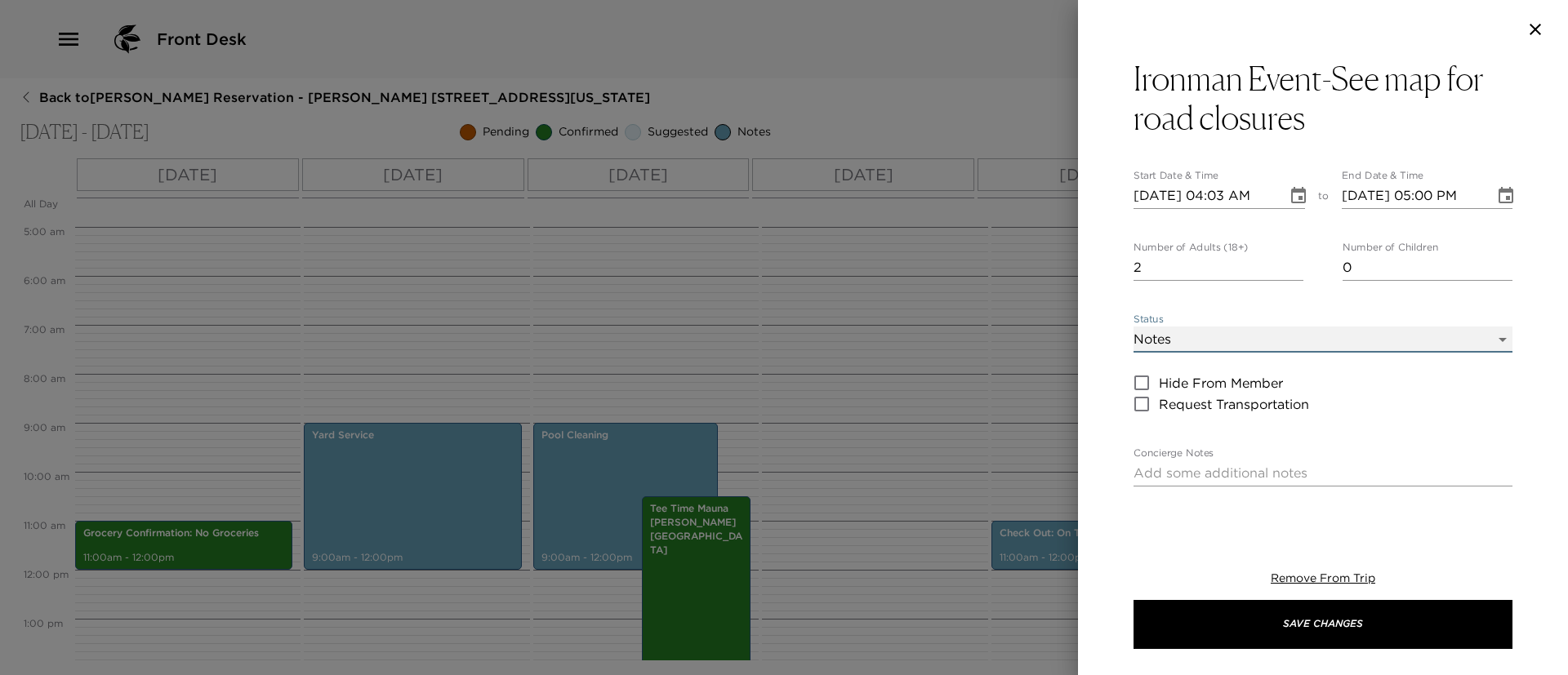
scroll to position [76, 0]
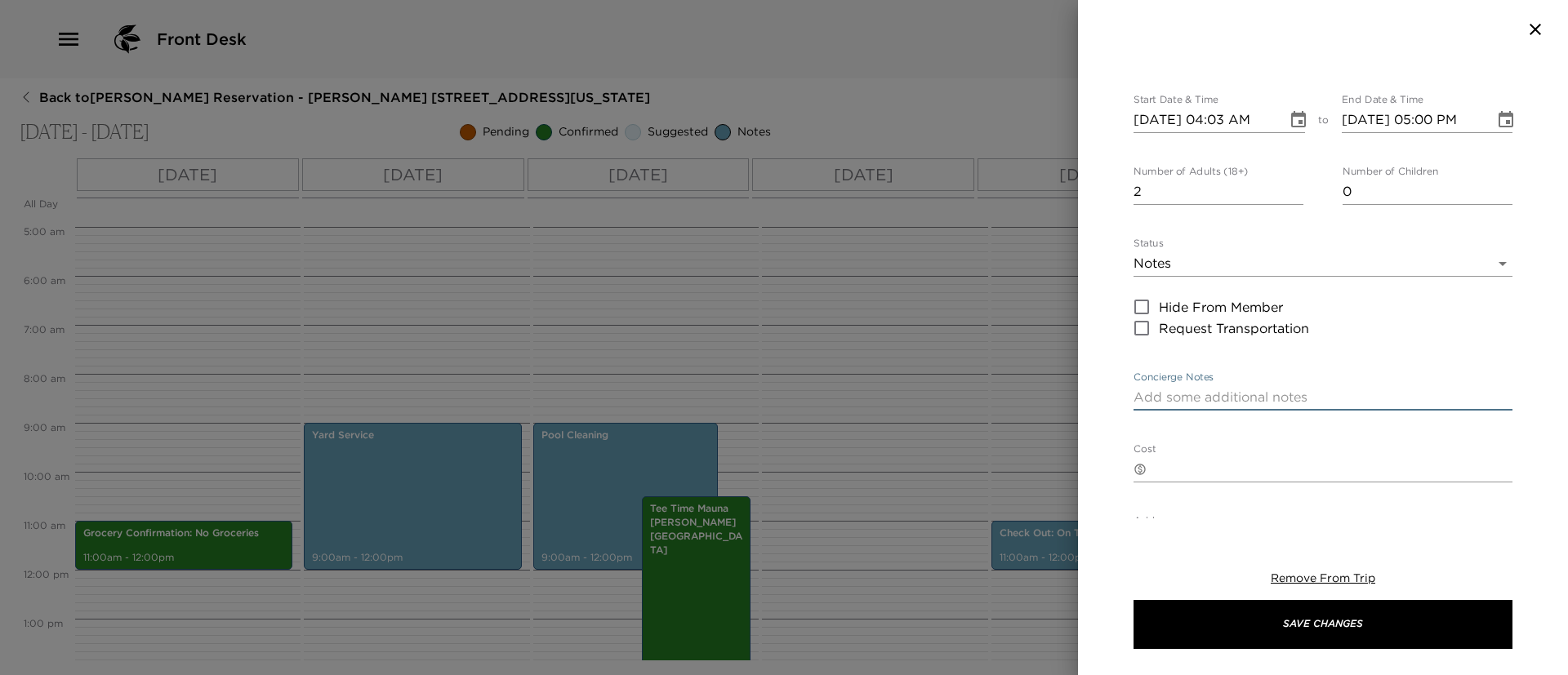
click at [1275, 404] on textarea "Concierge Notes" at bounding box center [1322, 397] width 378 height 19
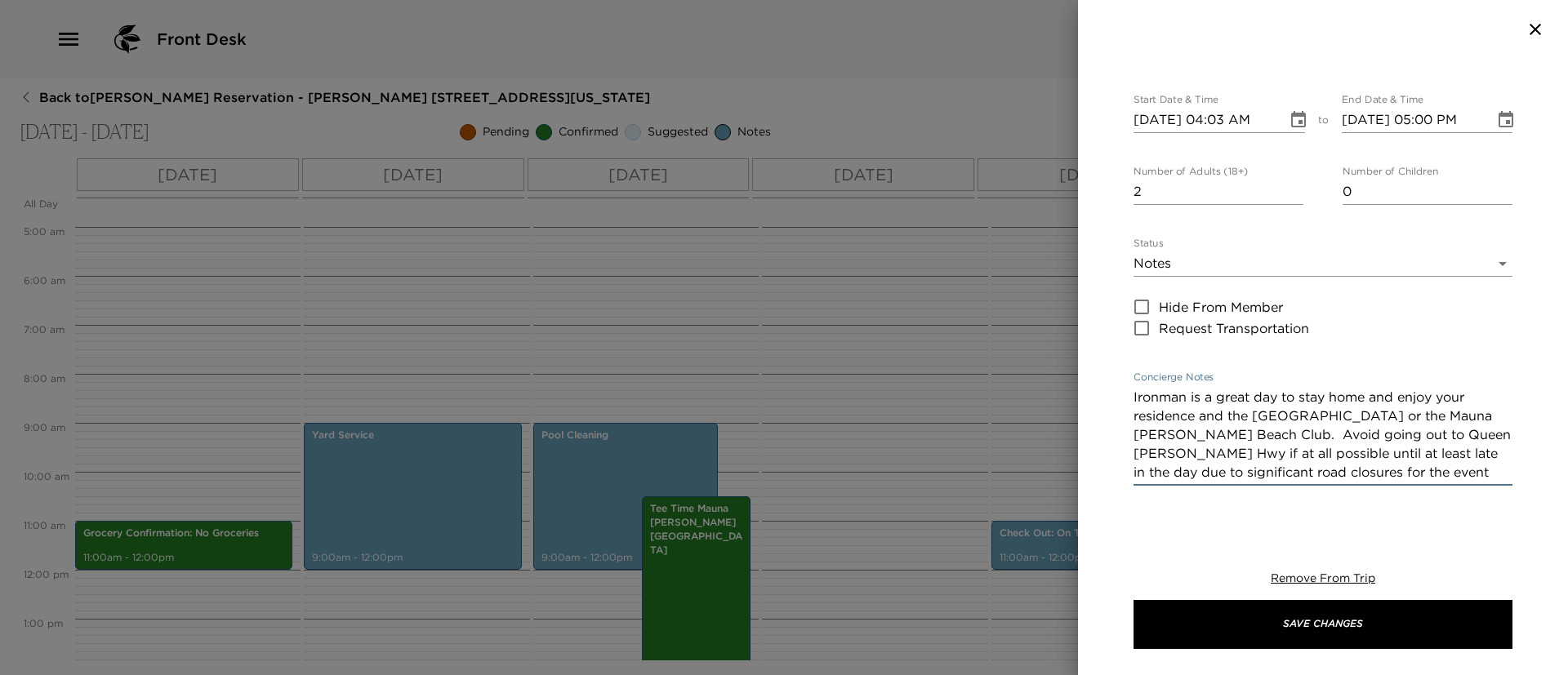
type textarea "Ironman is a great day to stay home and enjoy your residence and the Pauoa Beac…"
drag, startPoint x: 1236, startPoint y: 473, endPoint x: 1204, endPoint y: 374, distance: 104.0
click at [1204, 374] on label "Concierge Notes" at bounding box center [1173, 377] width 80 height 14
click at [1204, 388] on textarea "Ironman is a great day to stay home and enjoy your residence and the Pauoa Beac…" at bounding box center [1322, 434] width 378 height 94
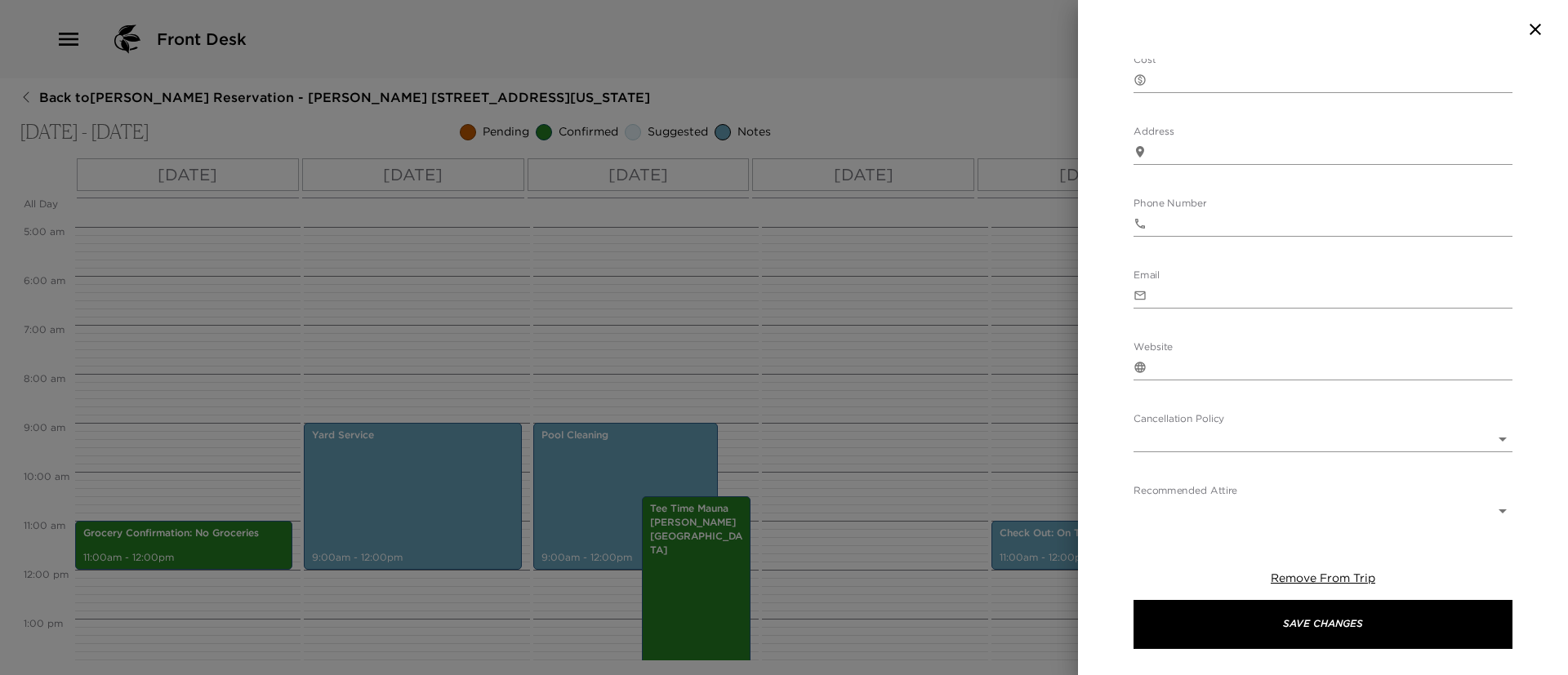
scroll to position [609, 0]
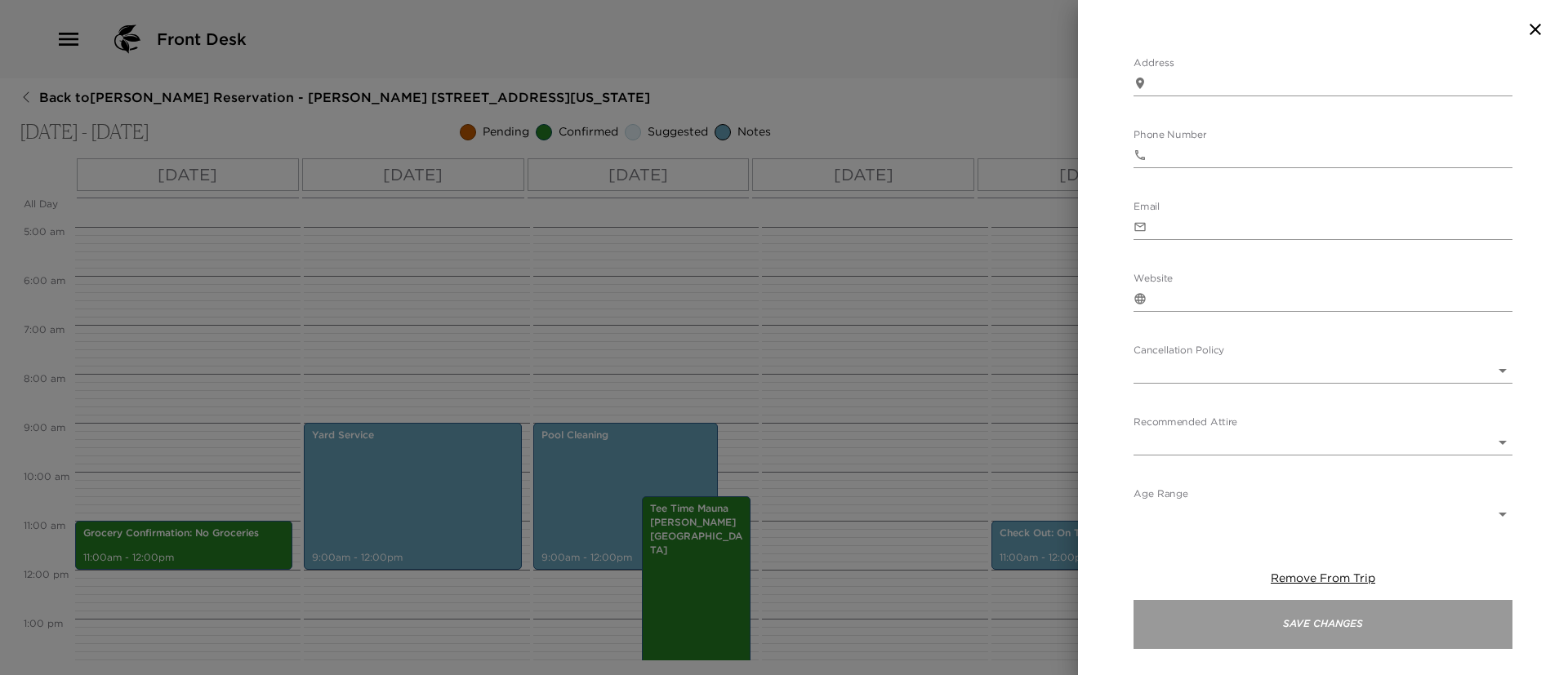
click at [1204, 619] on button "Save Changes" at bounding box center [1322, 625] width 378 height 49
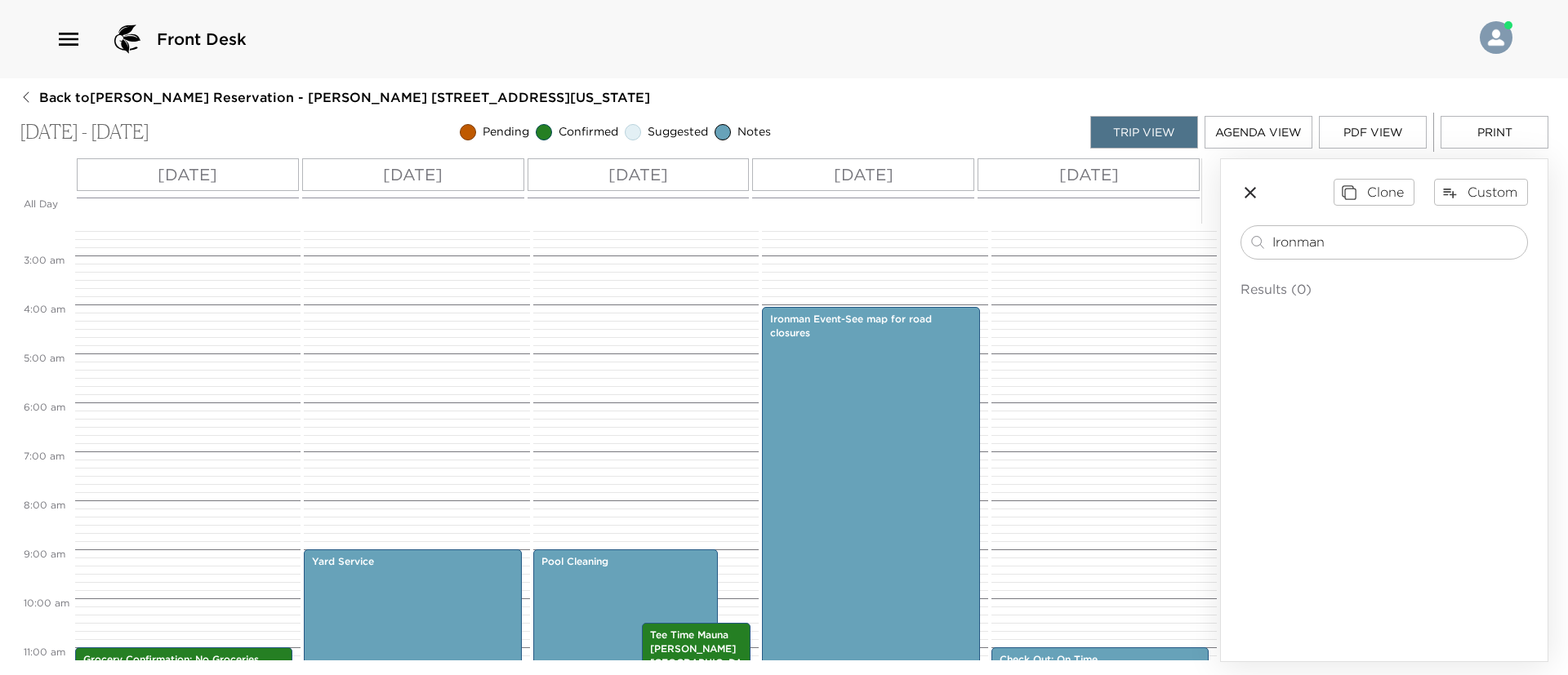
scroll to position [0, 0]
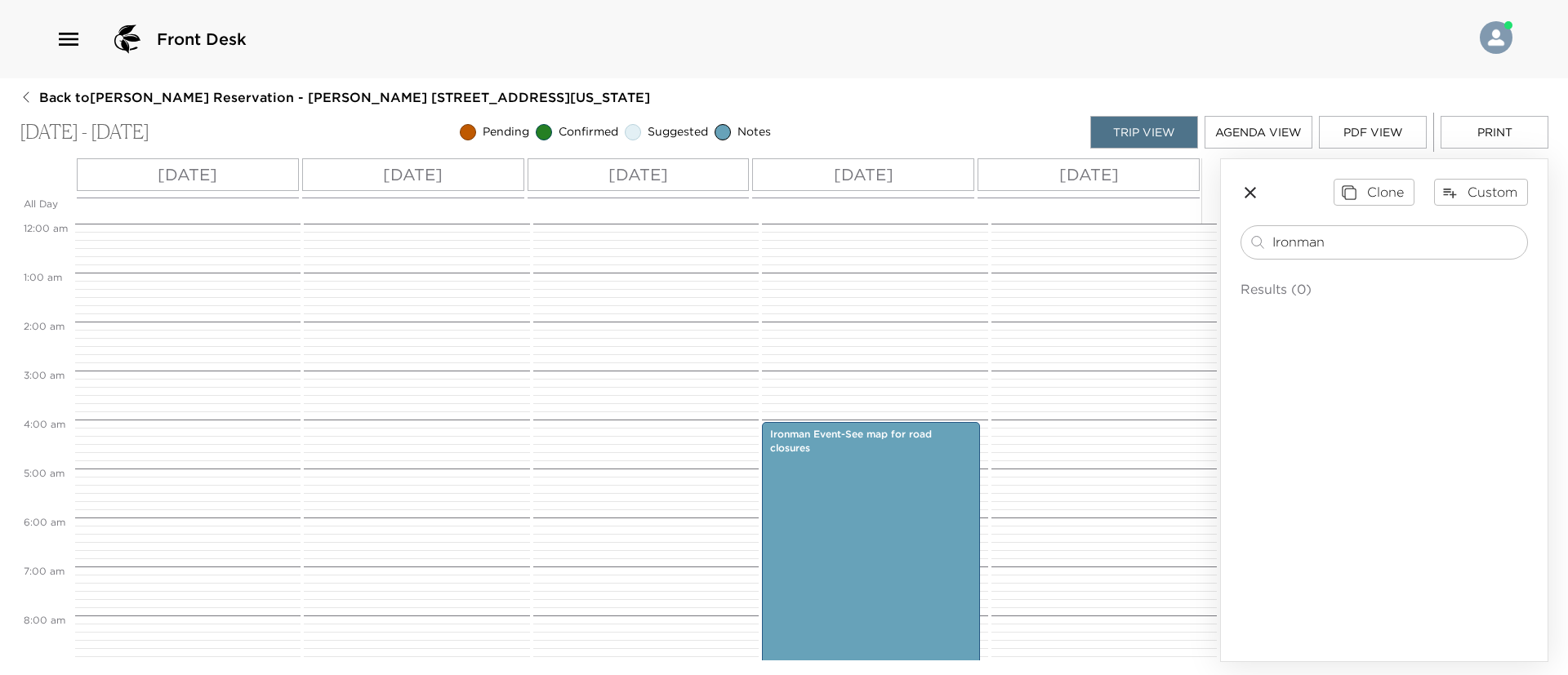
click at [1503, 132] on button "Print" at bounding box center [1494, 132] width 108 height 32
